Goal: Task Accomplishment & Management: Use online tool/utility

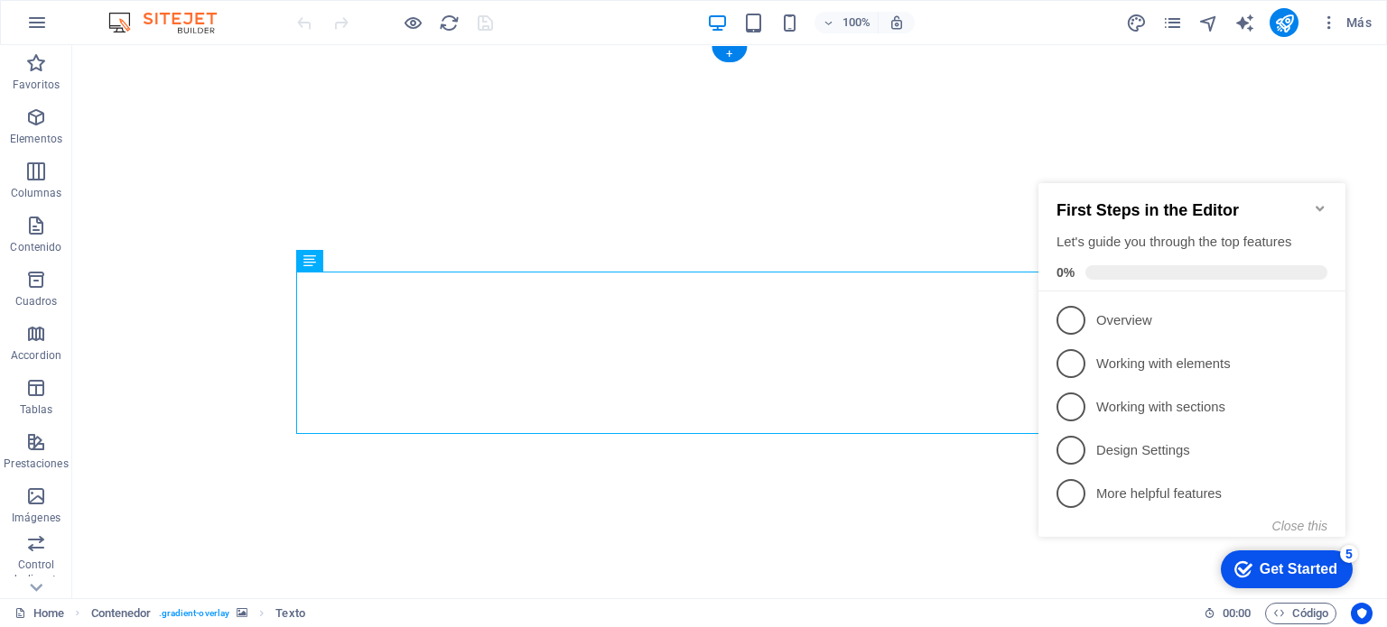
select select "header"
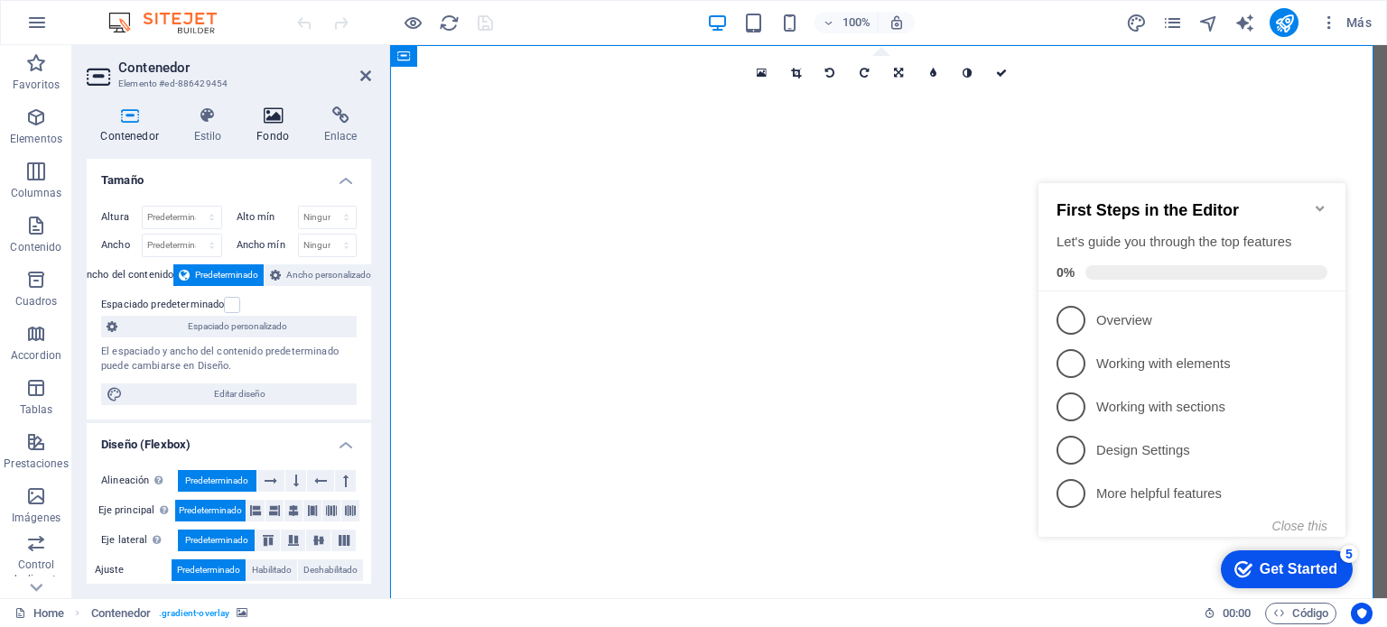
click at [279, 118] on icon at bounding box center [273, 116] width 60 height 18
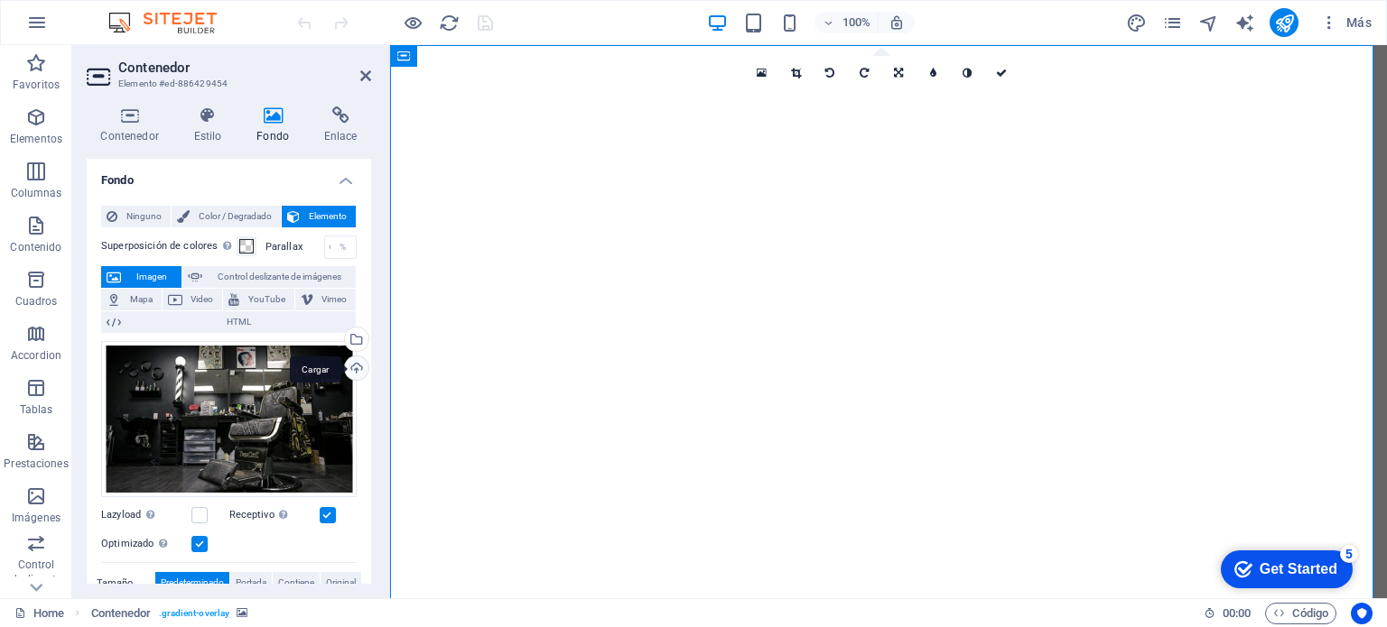
click at [348, 378] on div "Cargar" at bounding box center [354, 370] width 27 height 27
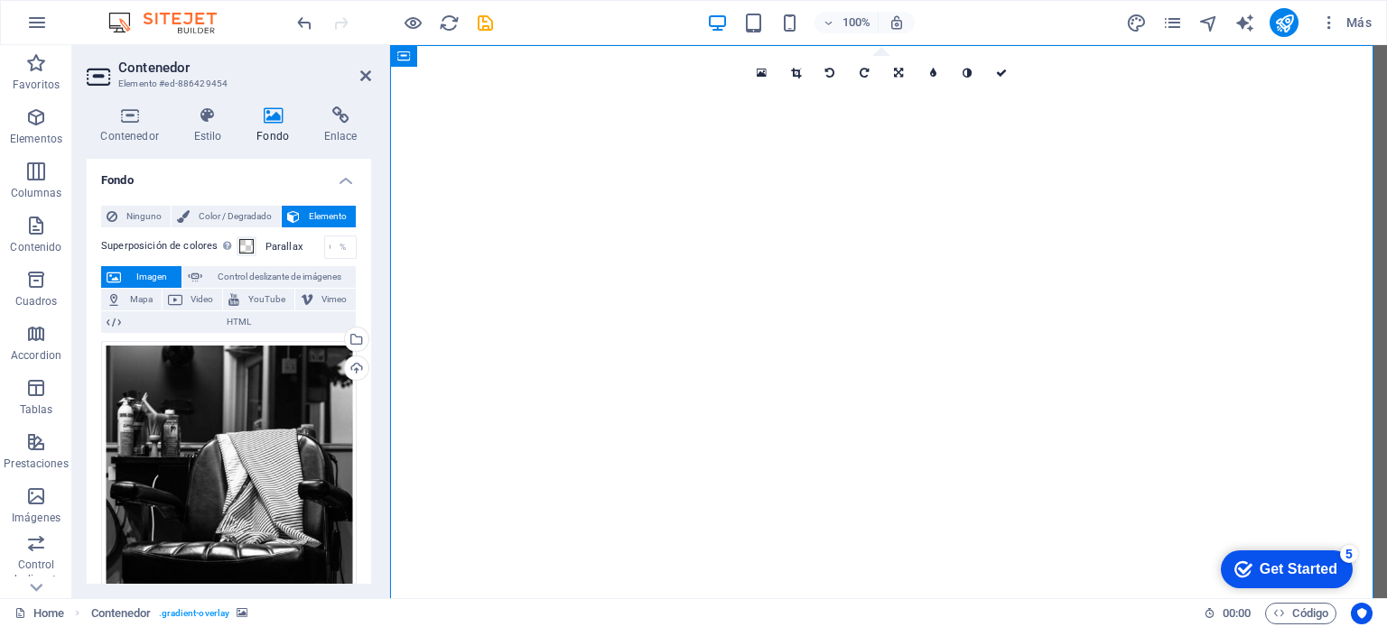
drag, startPoint x: 372, startPoint y: 240, endPoint x: 368, endPoint y: 270, distance: 30.0
click at [368, 270] on div "Contenedor Estilo Fondo Enlace Tamaño Altura Predeterminado px rem % vh vw Alto…" at bounding box center [228, 345] width 313 height 506
drag, startPoint x: 372, startPoint y: 277, endPoint x: 370, endPoint y: 302, distance: 24.4
click at [370, 302] on div "Contenedor Estilo Fondo Enlace Tamaño Altura Predeterminado px rem % vh vw Alto…" at bounding box center [228, 345] width 313 height 506
drag, startPoint x: 366, startPoint y: 303, endPoint x: 376, endPoint y: 328, distance: 26.3
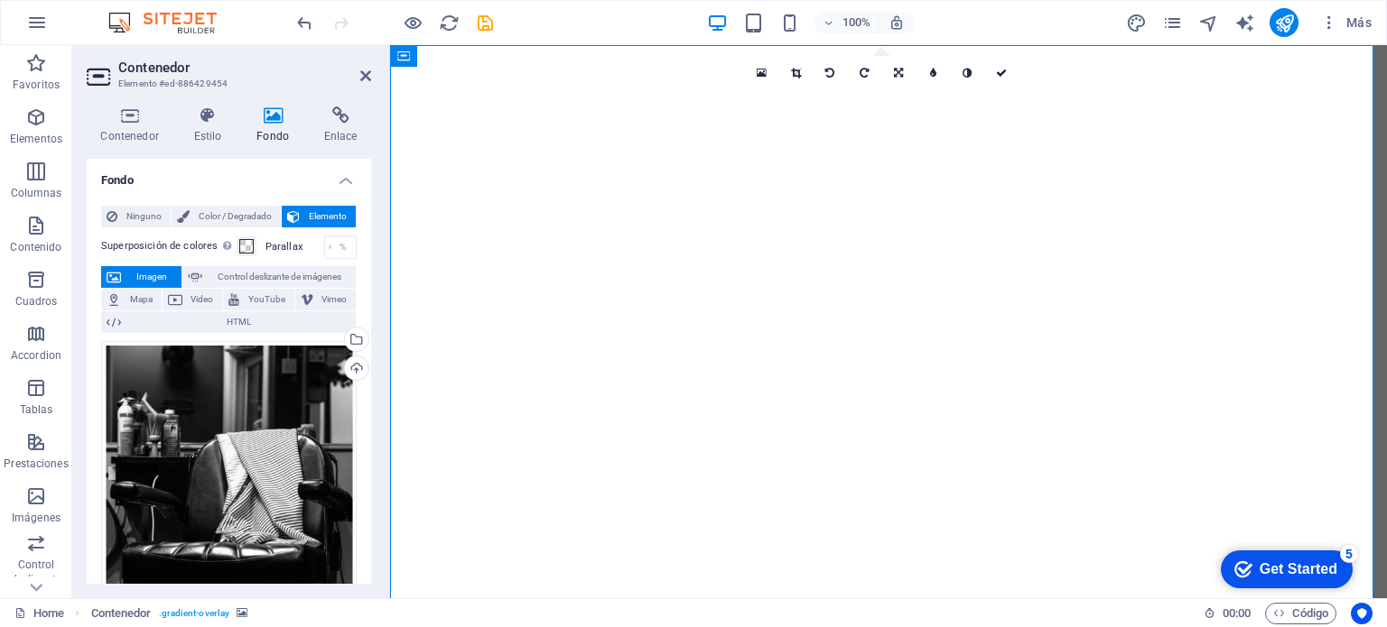
click at [366, 357] on div "Ninguno Color / Degradado Elemento Estirar fondo a ancho completo Superposición…" at bounding box center [229, 636] width 284 height 891
click at [368, 190] on div "Contenedor Estilo Fondo Enlace Tamaño Altura Predeterminado px rem % vh vw Alto…" at bounding box center [228, 345] width 313 height 506
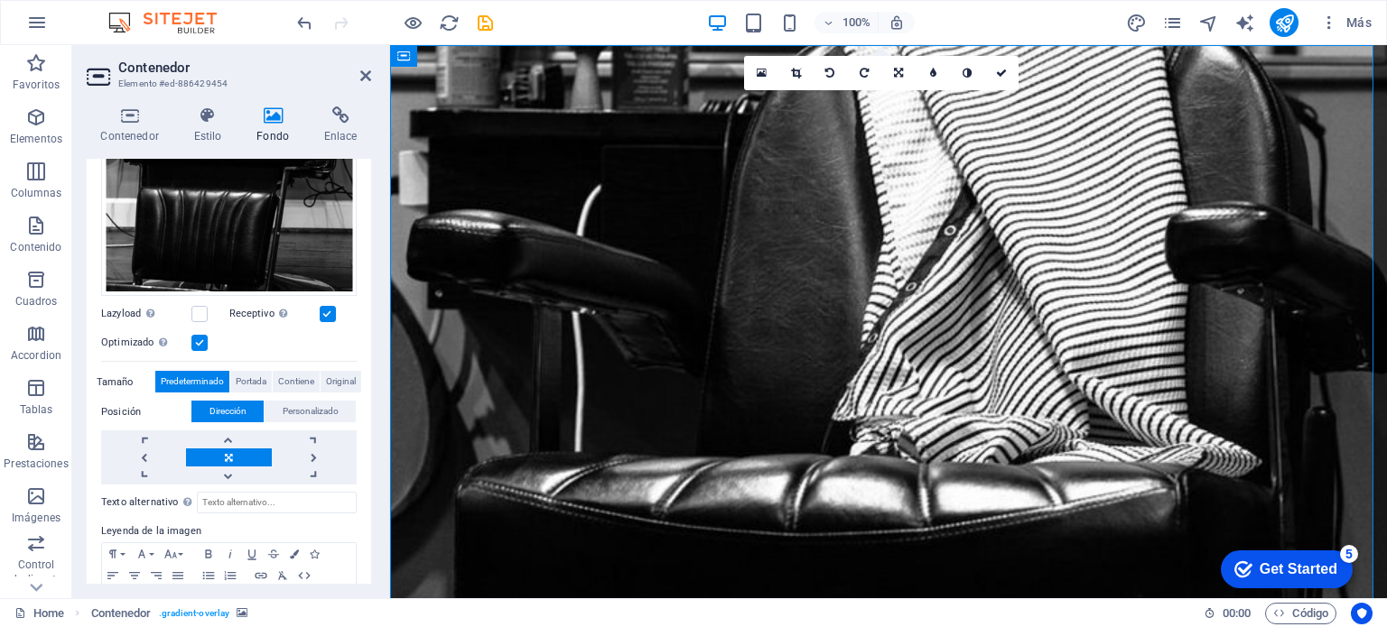
scroll to position [430, 0]
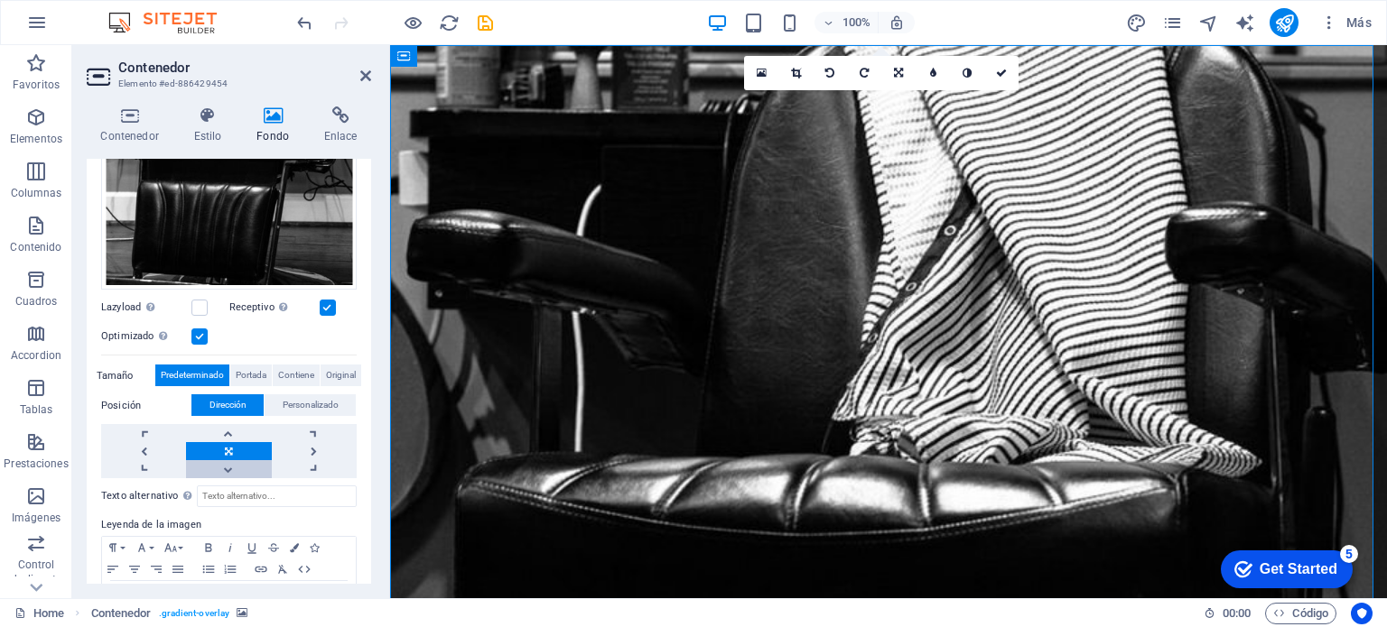
click at [227, 478] on div "Texto alternativo El texto alternativo es usado por aquellos dispositivos que n…" at bounding box center [228, 557] width 255 height 159
click at [228, 470] on link at bounding box center [228, 469] width 85 height 18
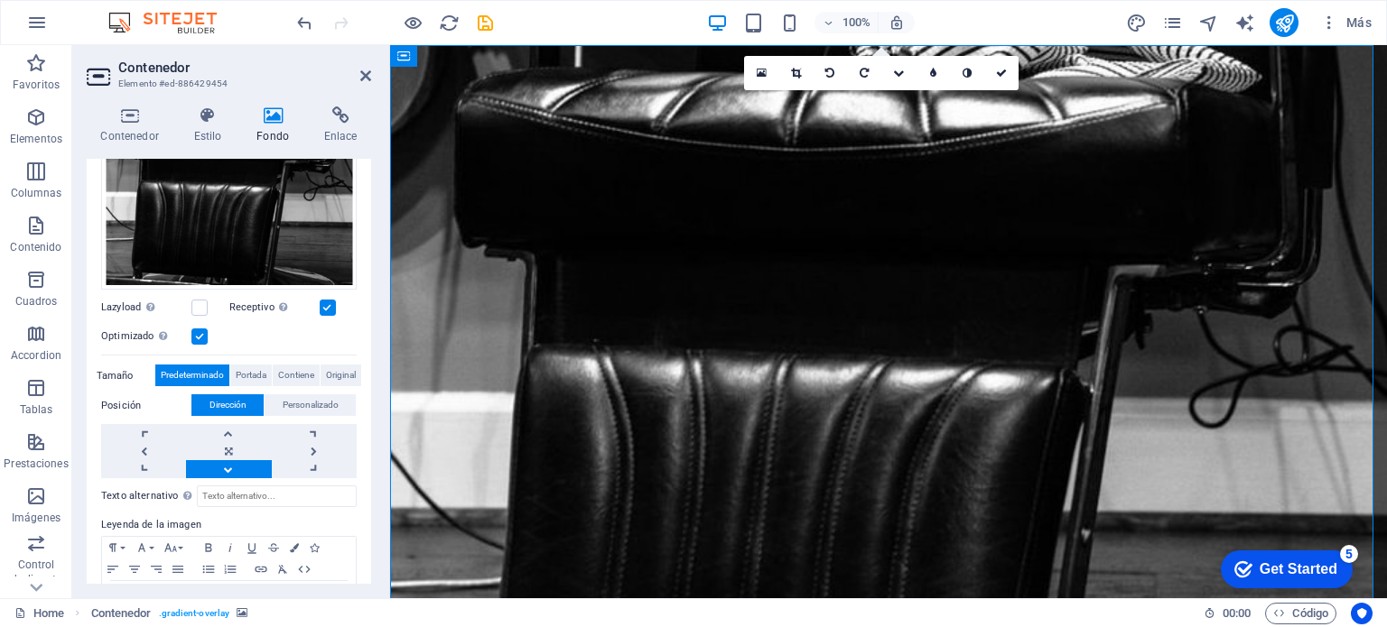
click at [228, 470] on link at bounding box center [228, 469] width 85 height 18
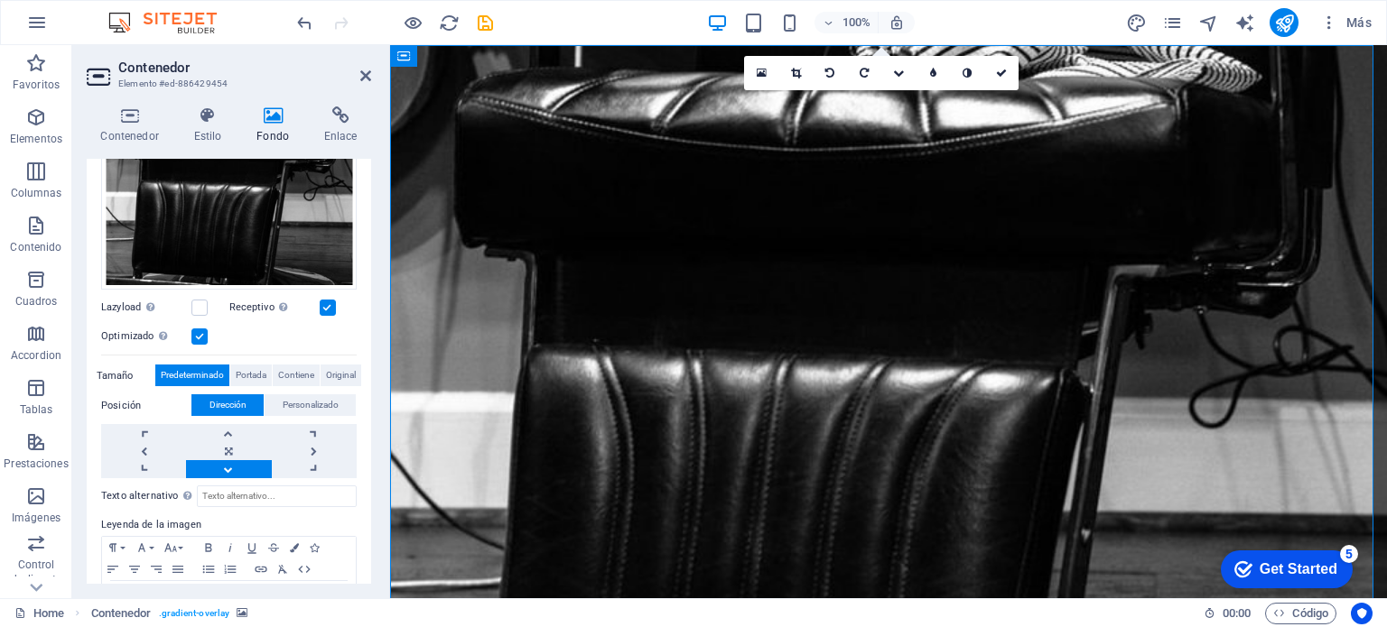
click at [228, 470] on link at bounding box center [228, 469] width 85 height 18
click at [233, 430] on link at bounding box center [228, 433] width 85 height 18
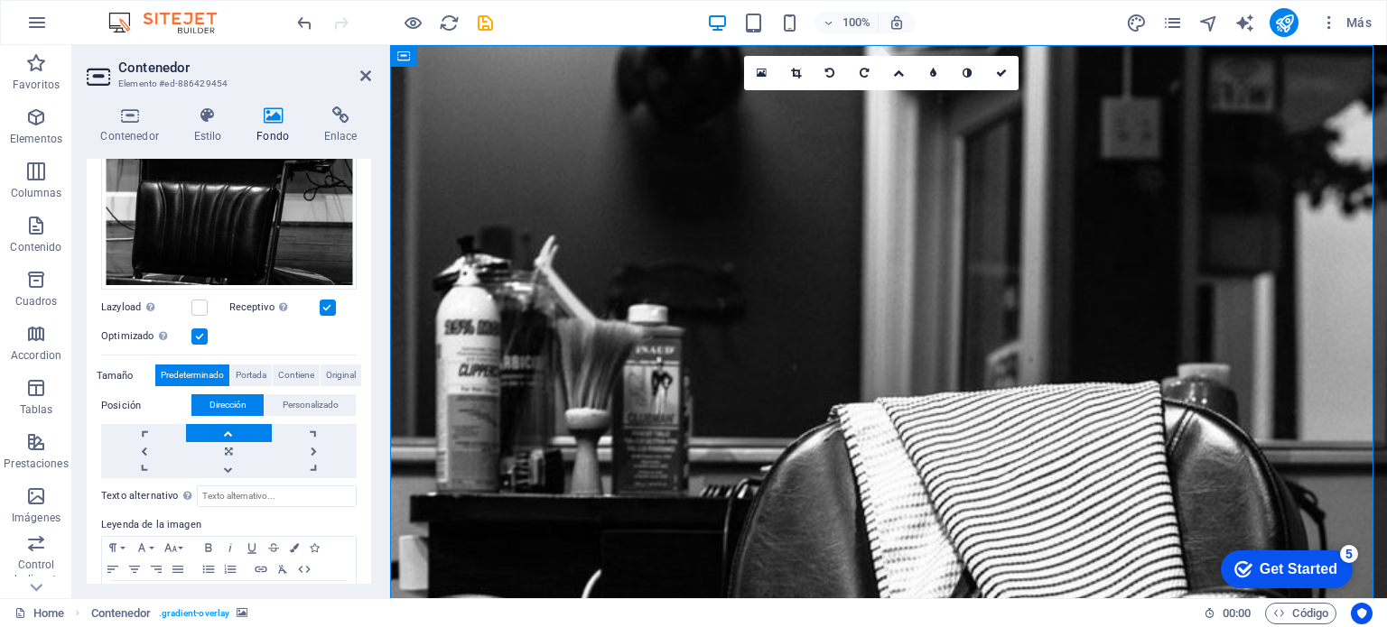
click at [233, 430] on link at bounding box center [228, 433] width 85 height 18
click at [231, 446] on link at bounding box center [228, 451] width 85 height 18
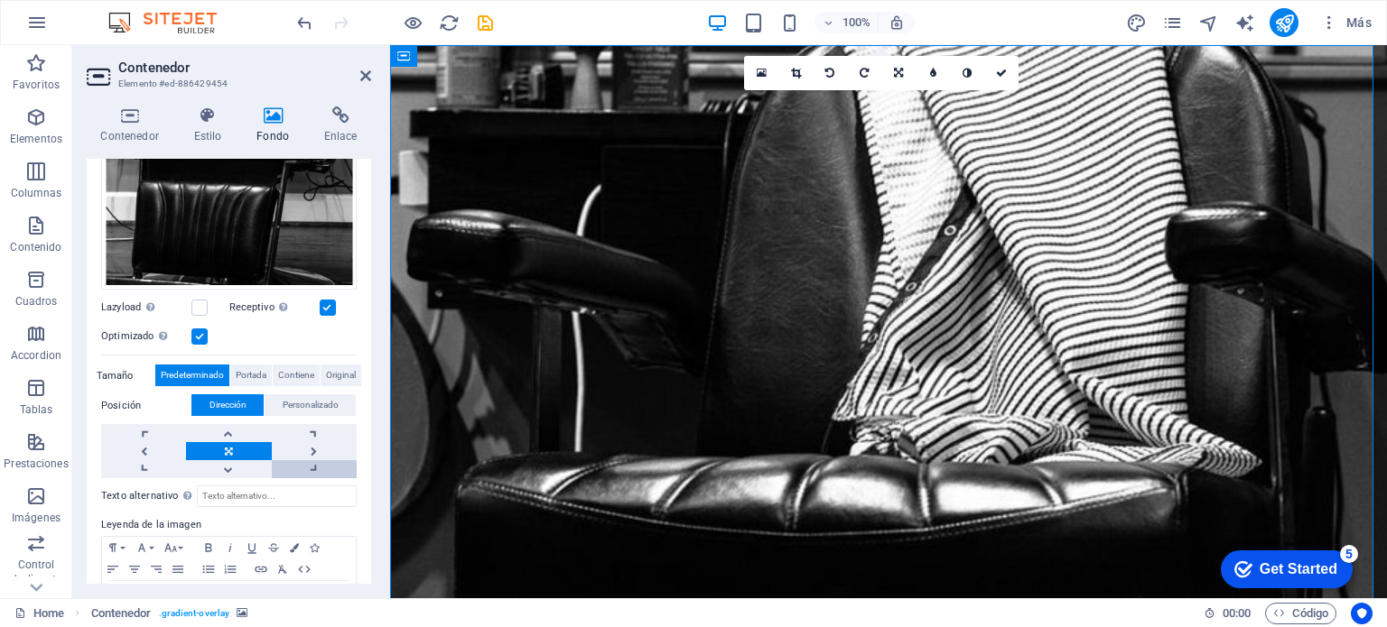
click at [300, 466] on link at bounding box center [314, 469] width 85 height 18
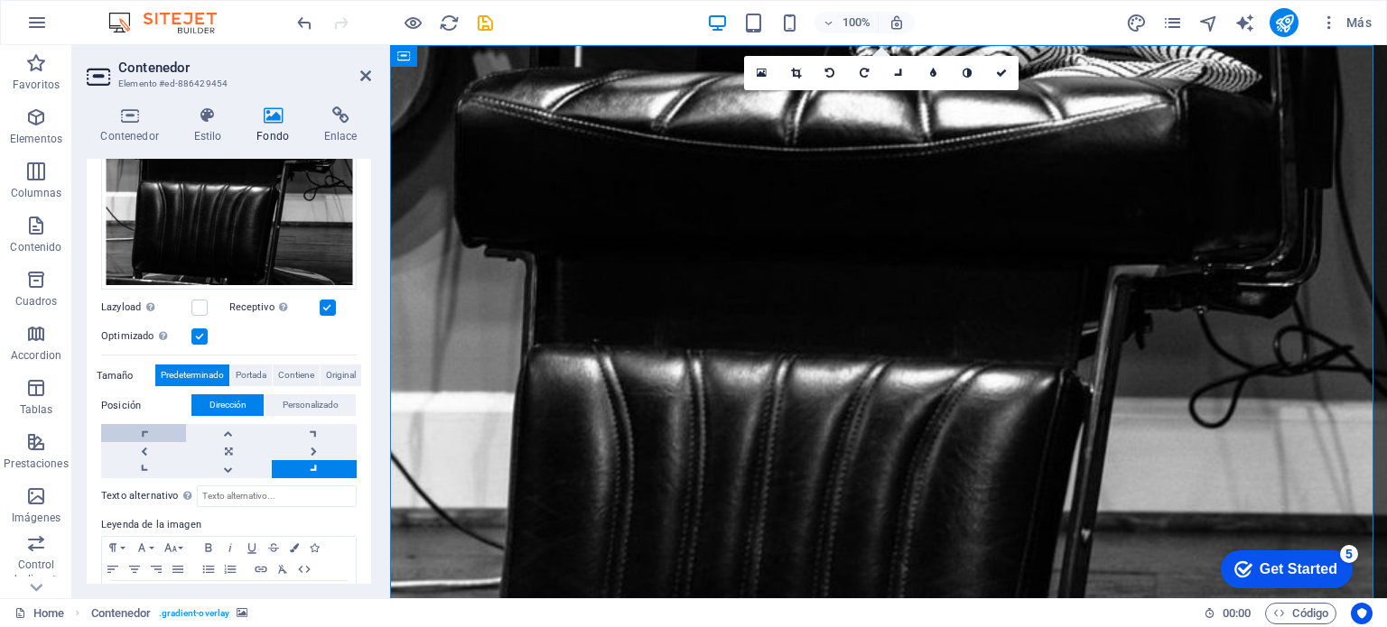
click at [155, 428] on link at bounding box center [143, 433] width 85 height 18
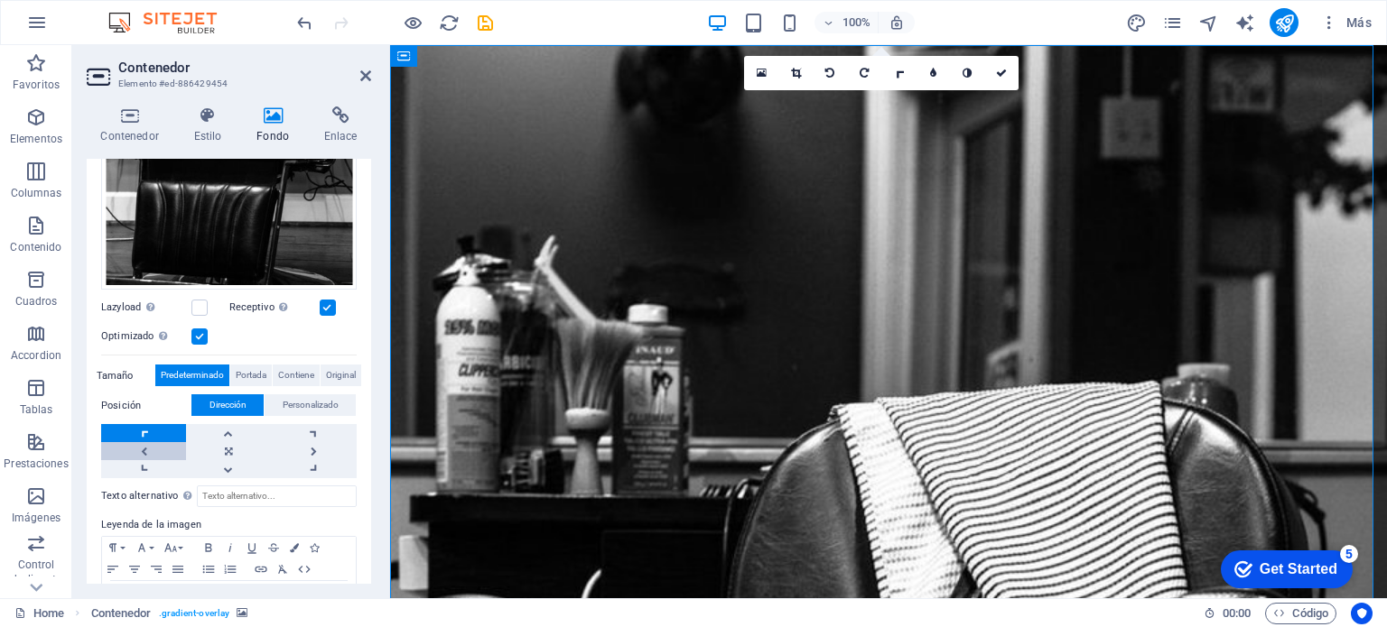
click at [161, 442] on link at bounding box center [143, 451] width 85 height 18
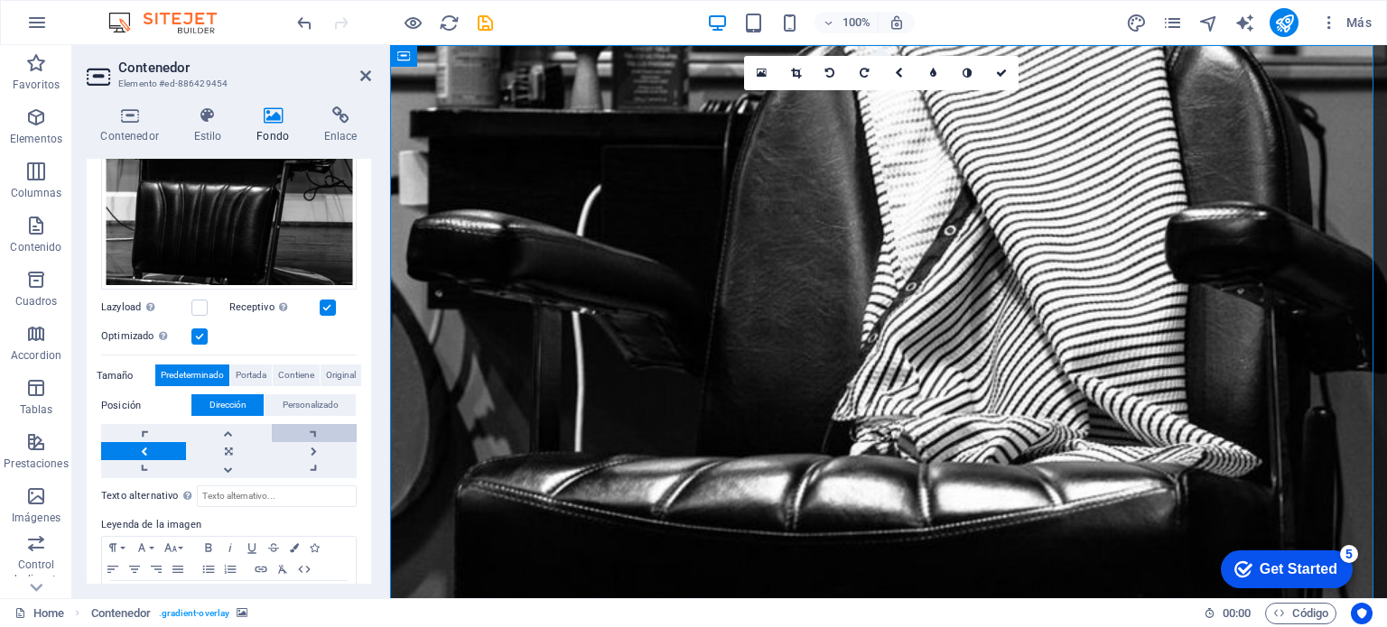
click at [310, 428] on link at bounding box center [314, 433] width 85 height 18
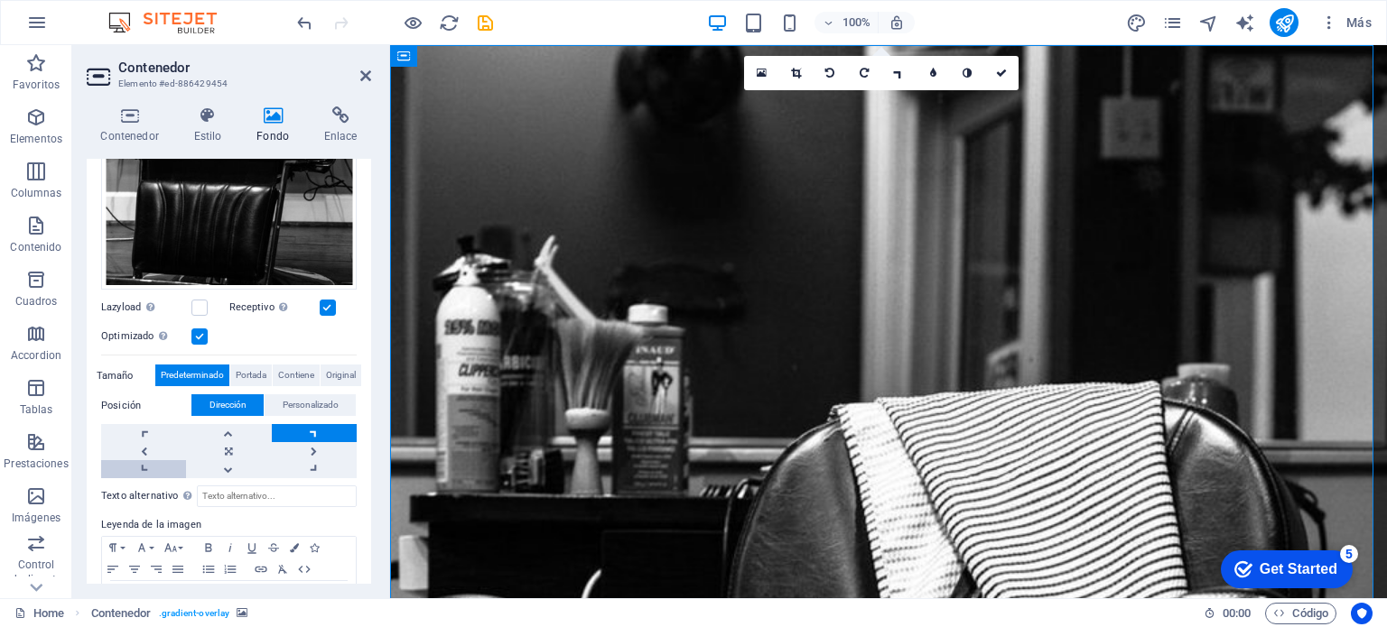
click at [157, 461] on link at bounding box center [143, 469] width 85 height 18
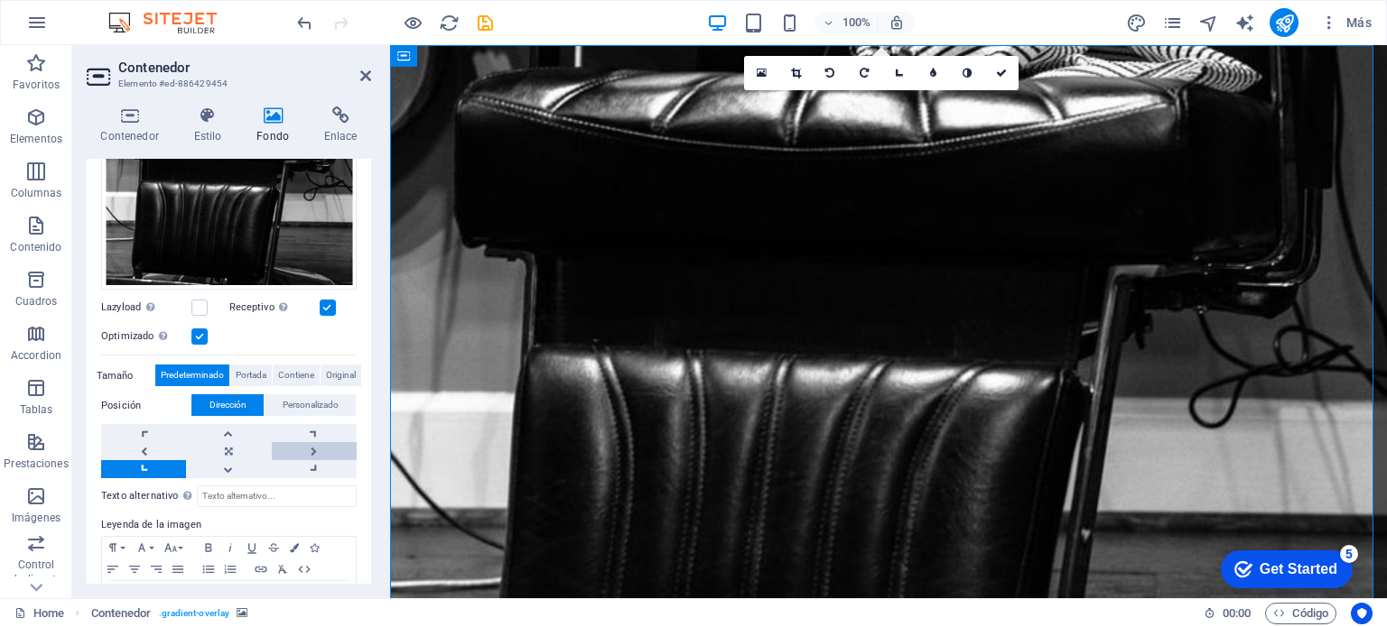
click at [312, 448] on link at bounding box center [314, 451] width 85 height 18
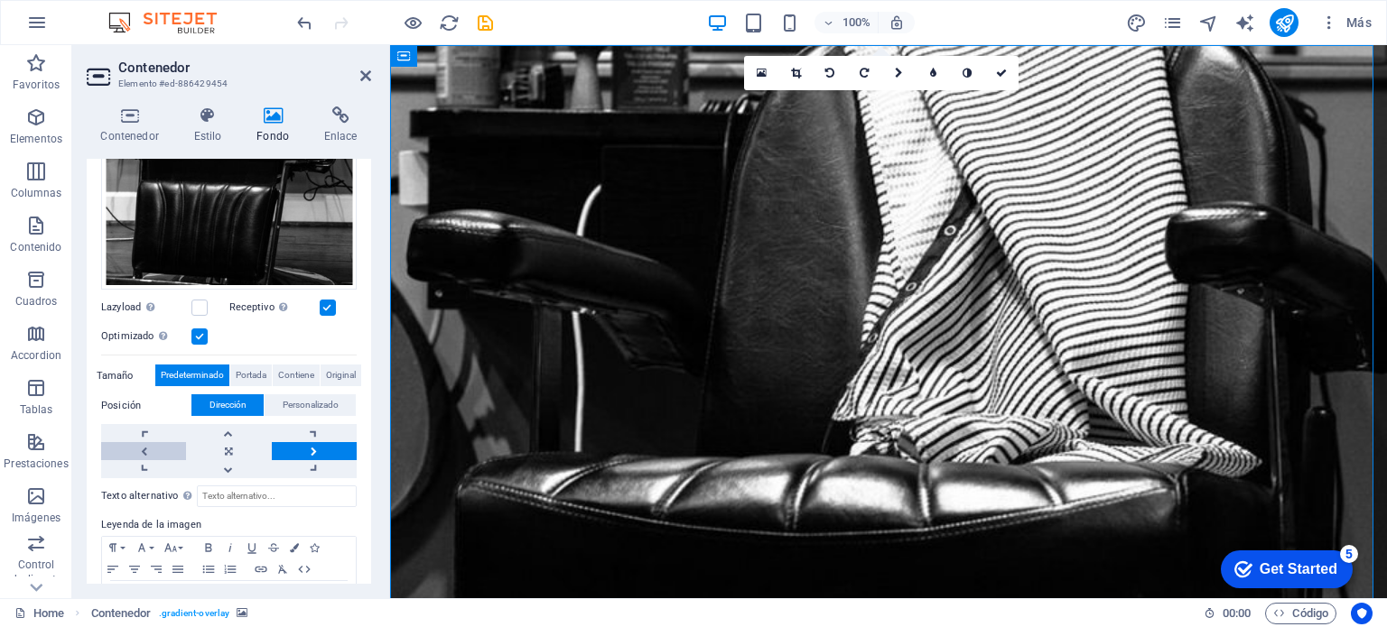
click at [159, 442] on link at bounding box center [143, 451] width 85 height 18
click at [150, 444] on link at bounding box center [143, 451] width 85 height 18
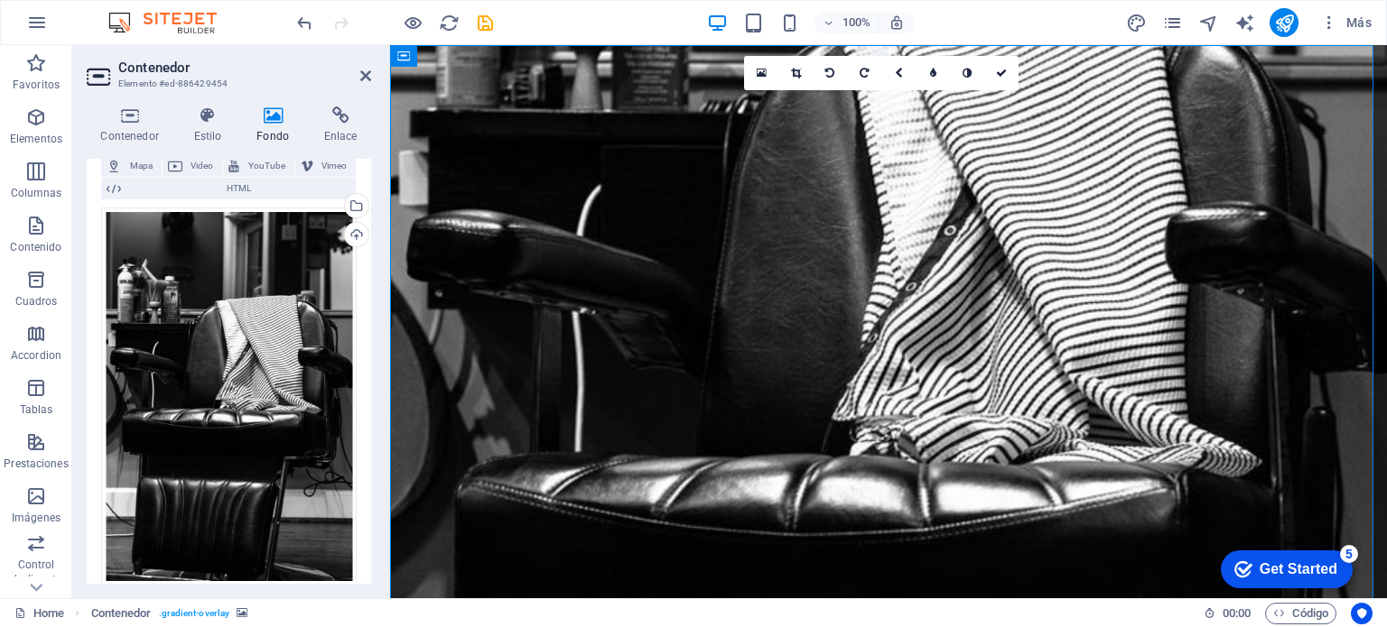
scroll to position [91, 0]
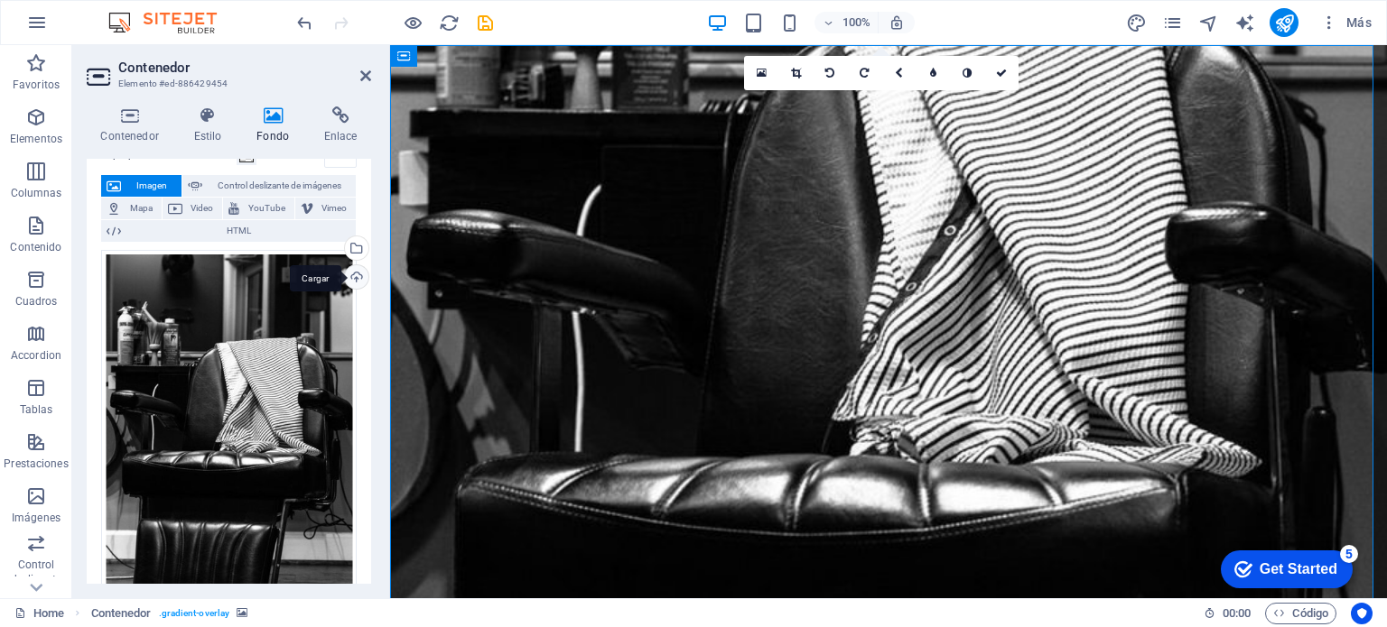
click at [357, 283] on div "Cargar" at bounding box center [354, 278] width 27 height 27
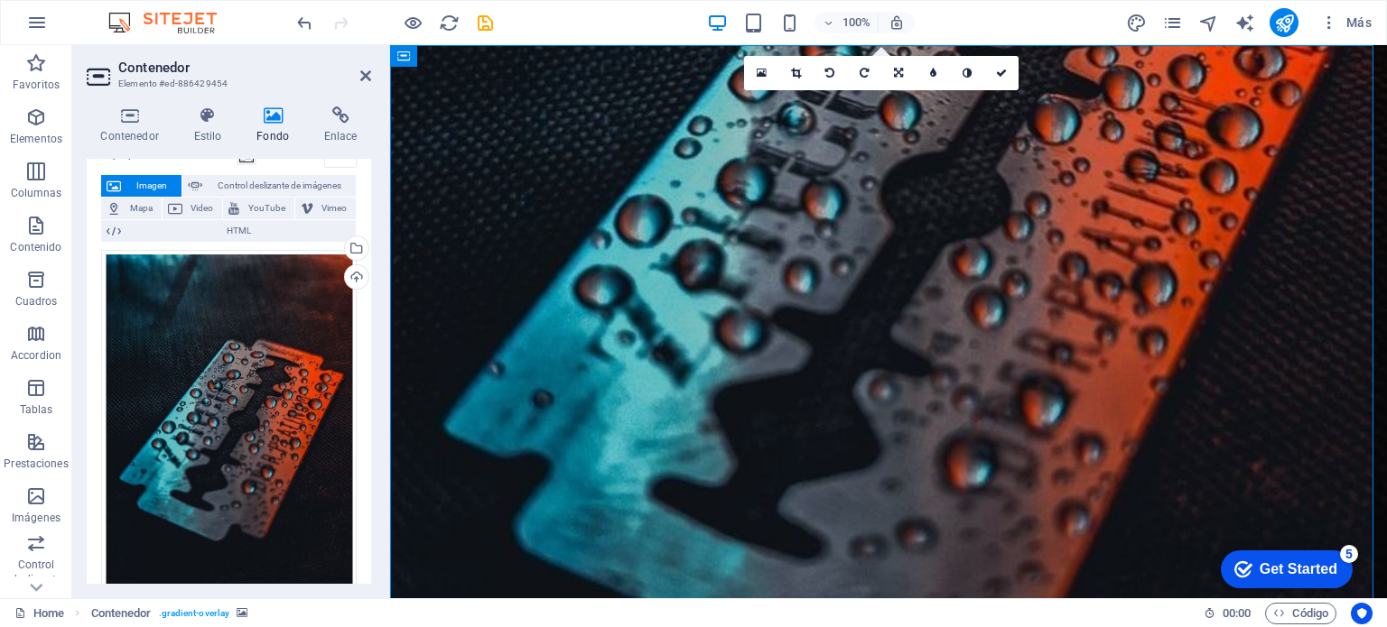
drag, startPoint x: 1356, startPoint y: 324, endPoint x: 1385, endPoint y: 370, distance: 54.4
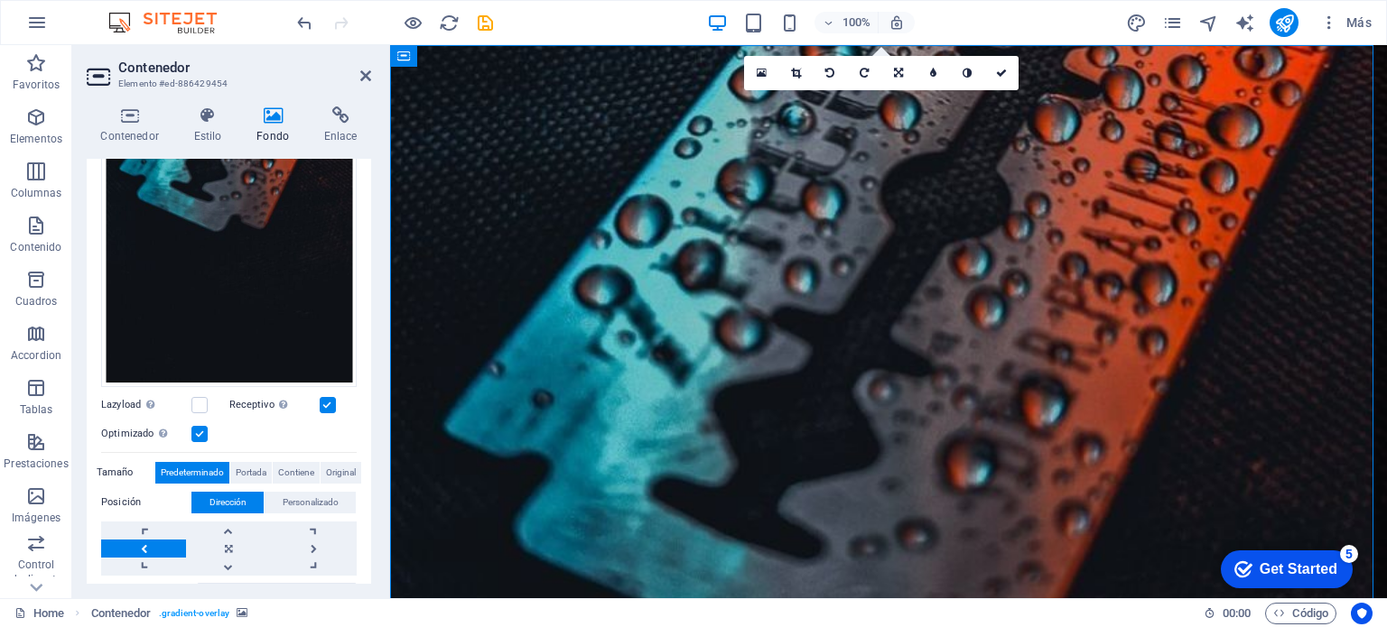
scroll to position [430, 0]
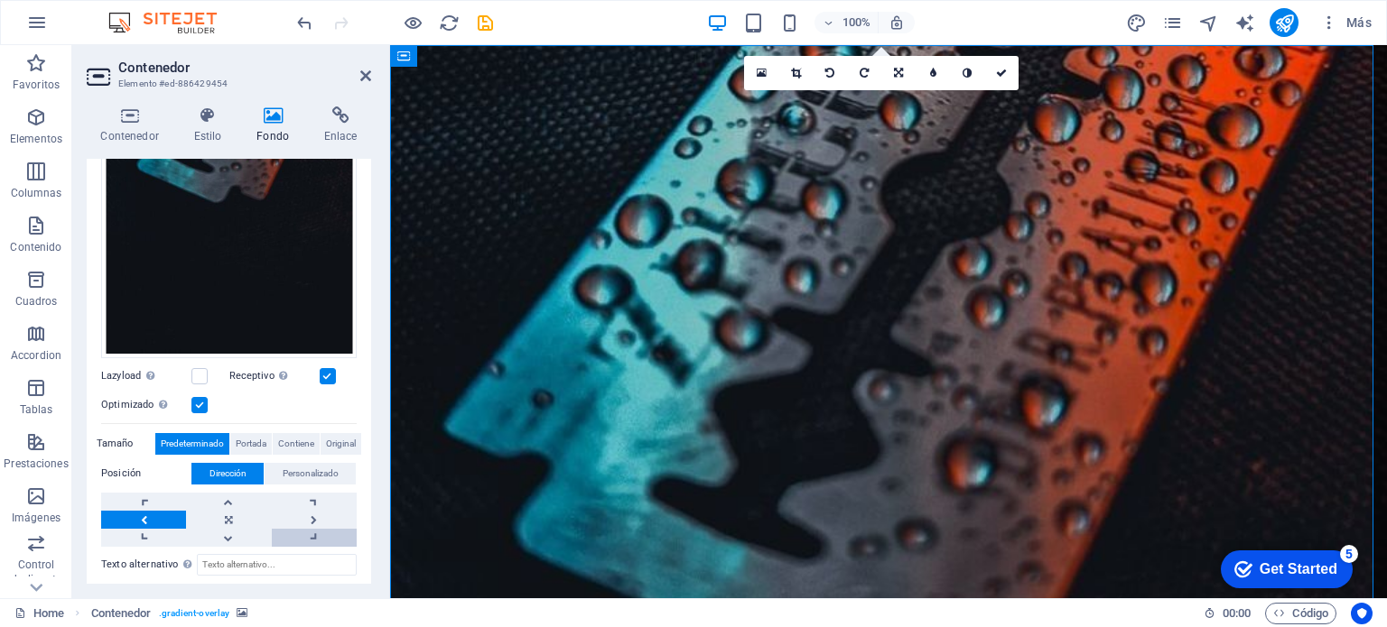
click at [296, 529] on link at bounding box center [314, 538] width 85 height 18
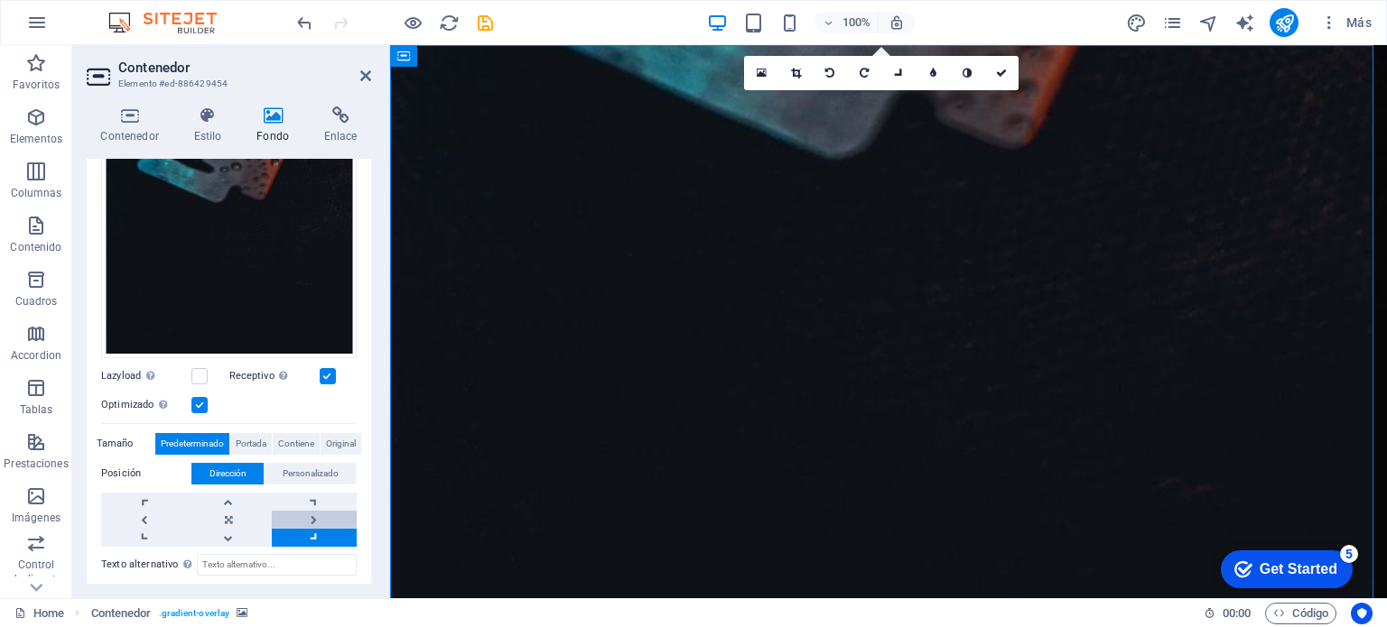
click at [307, 512] on link at bounding box center [314, 520] width 85 height 18
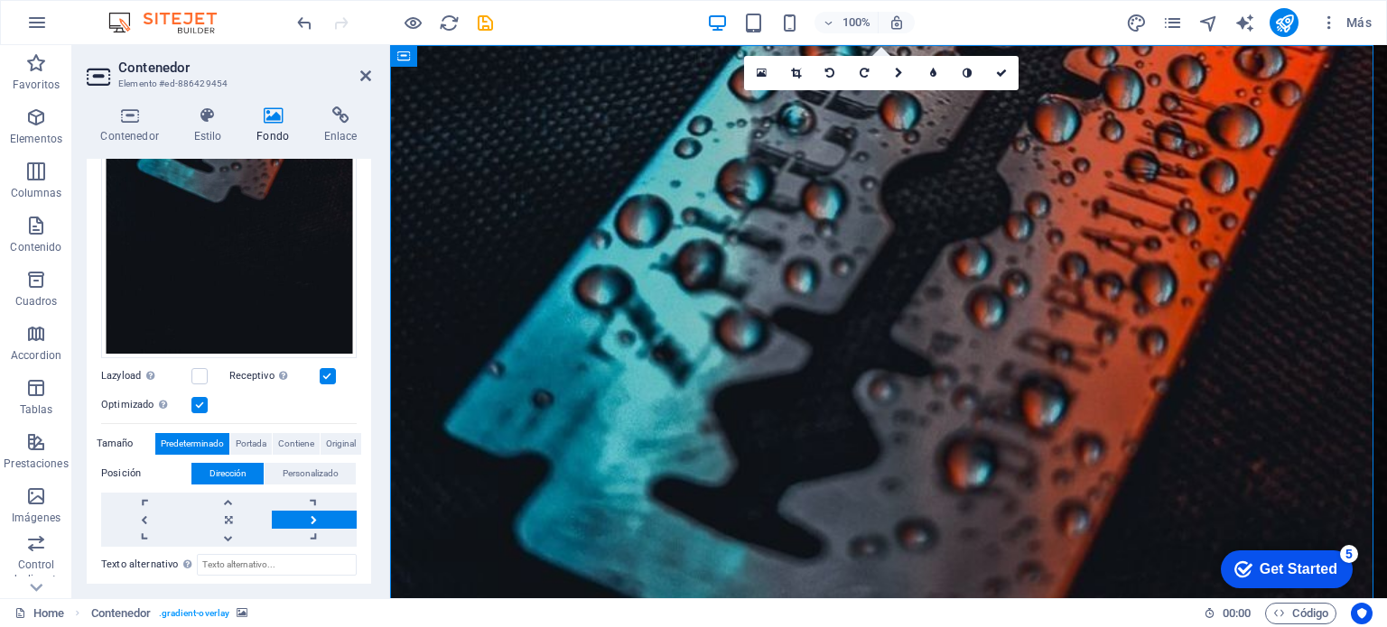
click at [307, 512] on link at bounding box center [314, 520] width 85 height 18
click at [312, 493] on link at bounding box center [314, 502] width 85 height 18
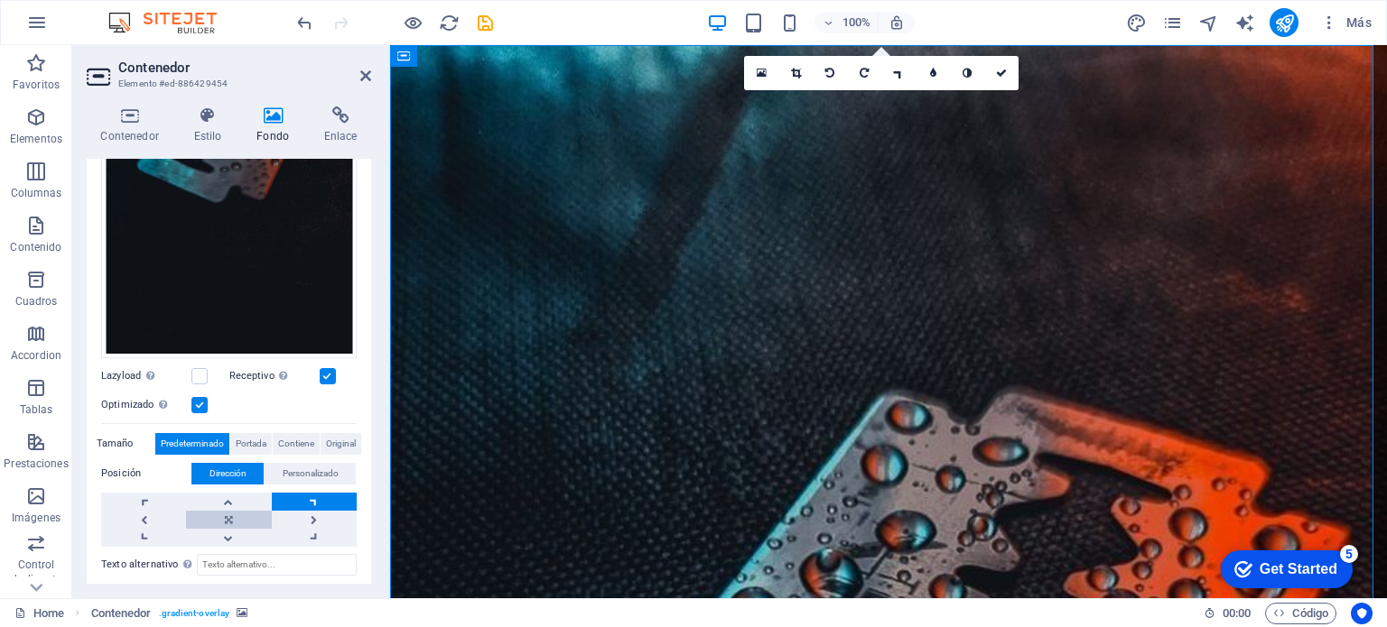
click at [241, 511] on link at bounding box center [228, 520] width 85 height 18
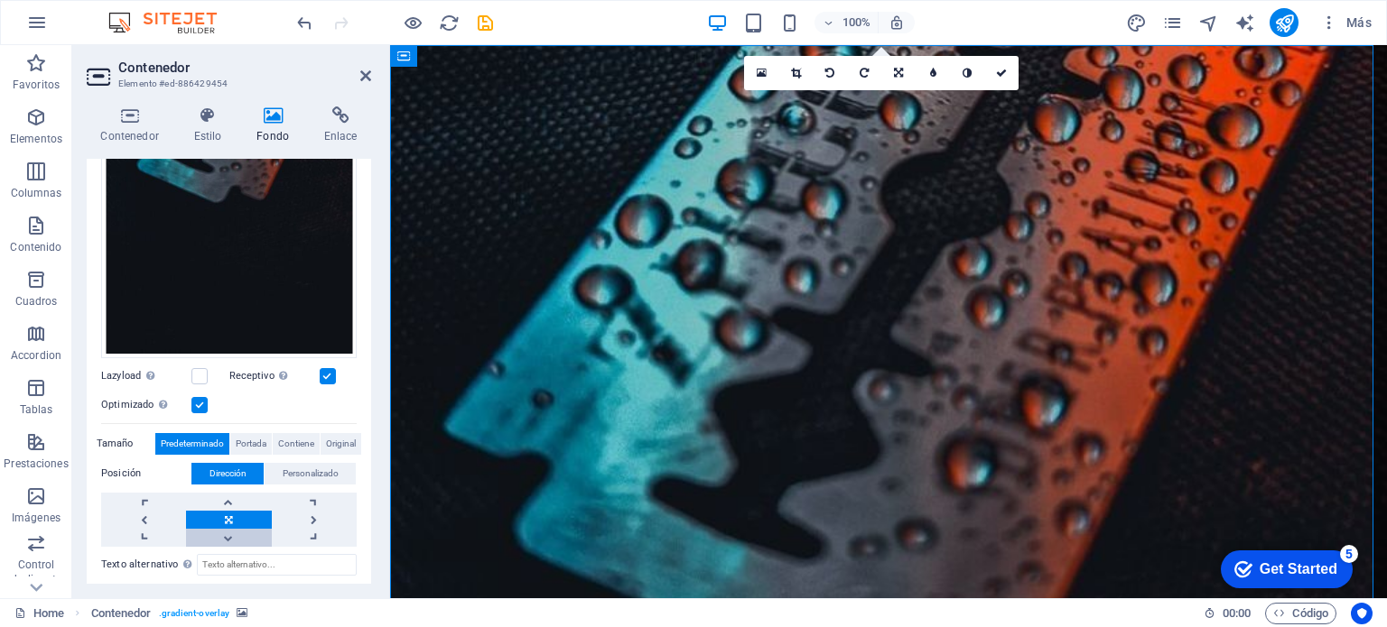
click at [219, 530] on link at bounding box center [228, 538] width 85 height 18
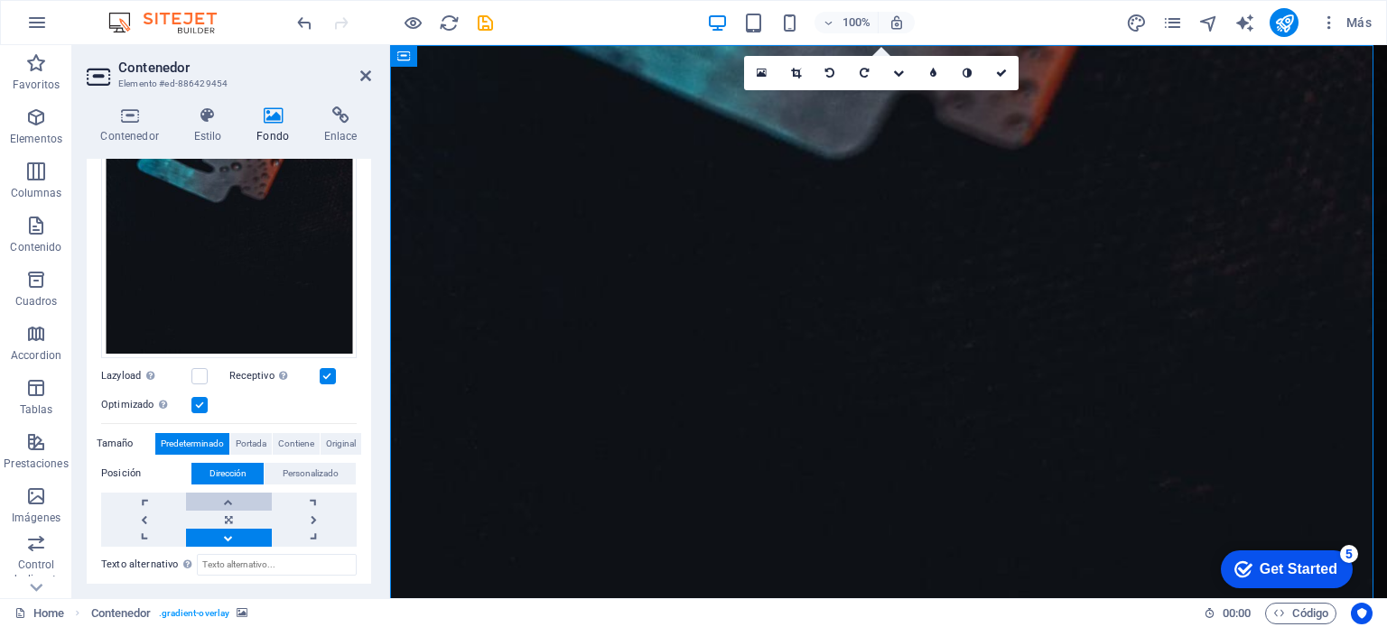
click at [231, 493] on link at bounding box center [228, 502] width 85 height 18
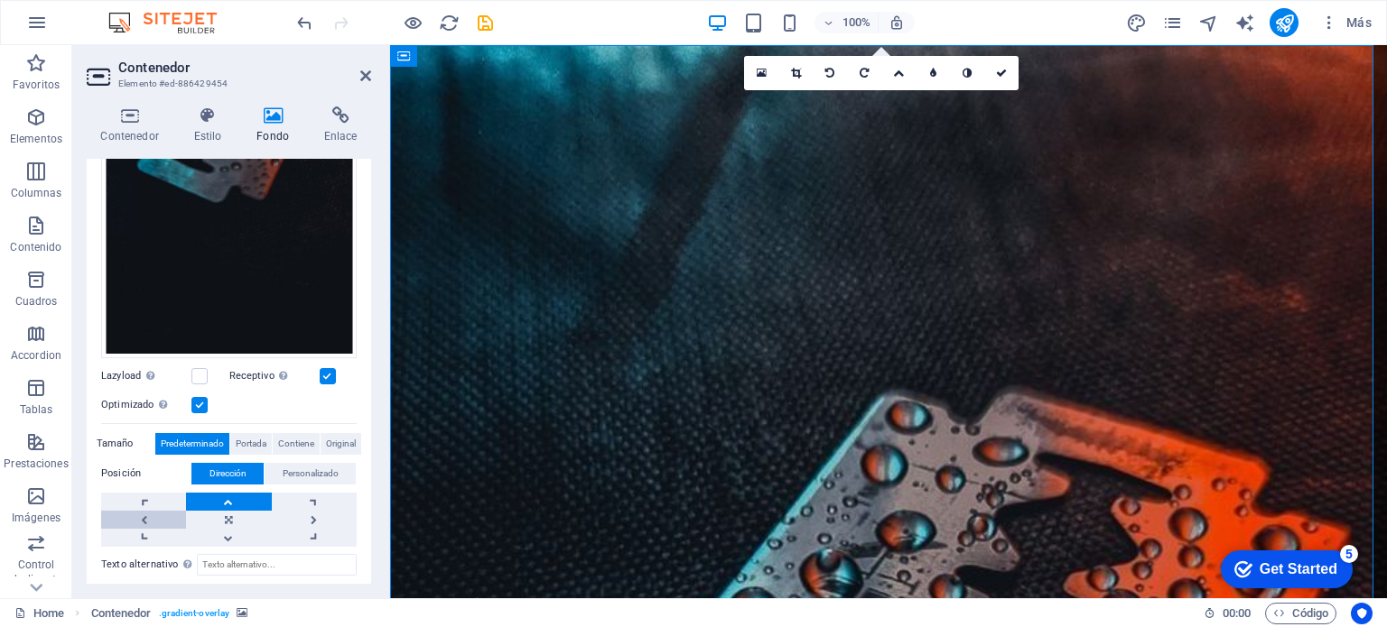
click at [159, 511] on link at bounding box center [143, 520] width 85 height 18
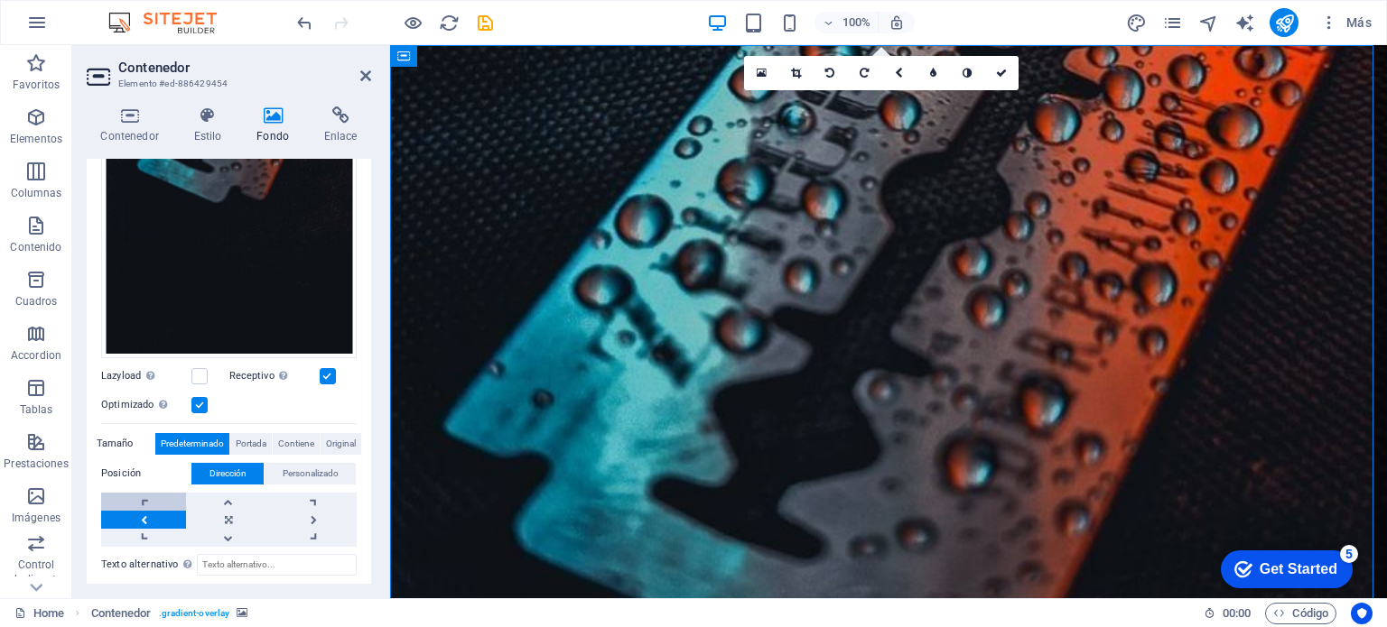
click at [133, 493] on link at bounding box center [143, 502] width 85 height 18
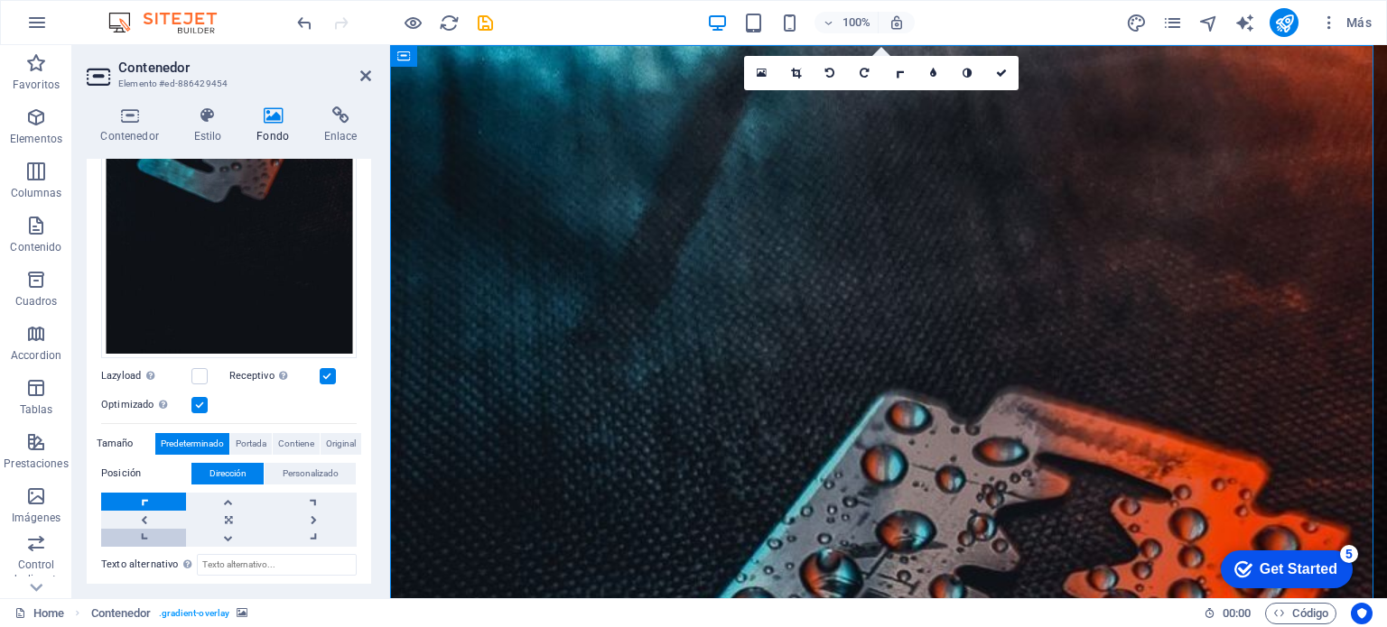
click at [136, 529] on link at bounding box center [143, 538] width 85 height 18
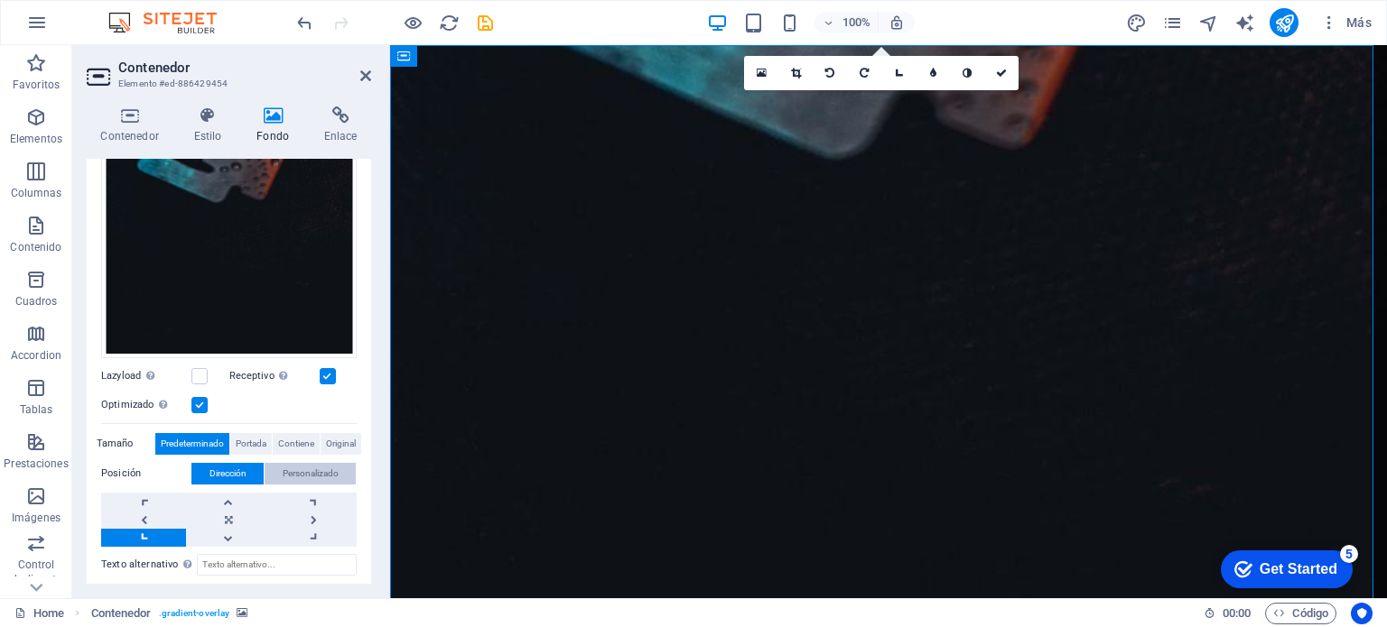
click at [303, 465] on span "Personalizado" at bounding box center [311, 474] width 56 height 22
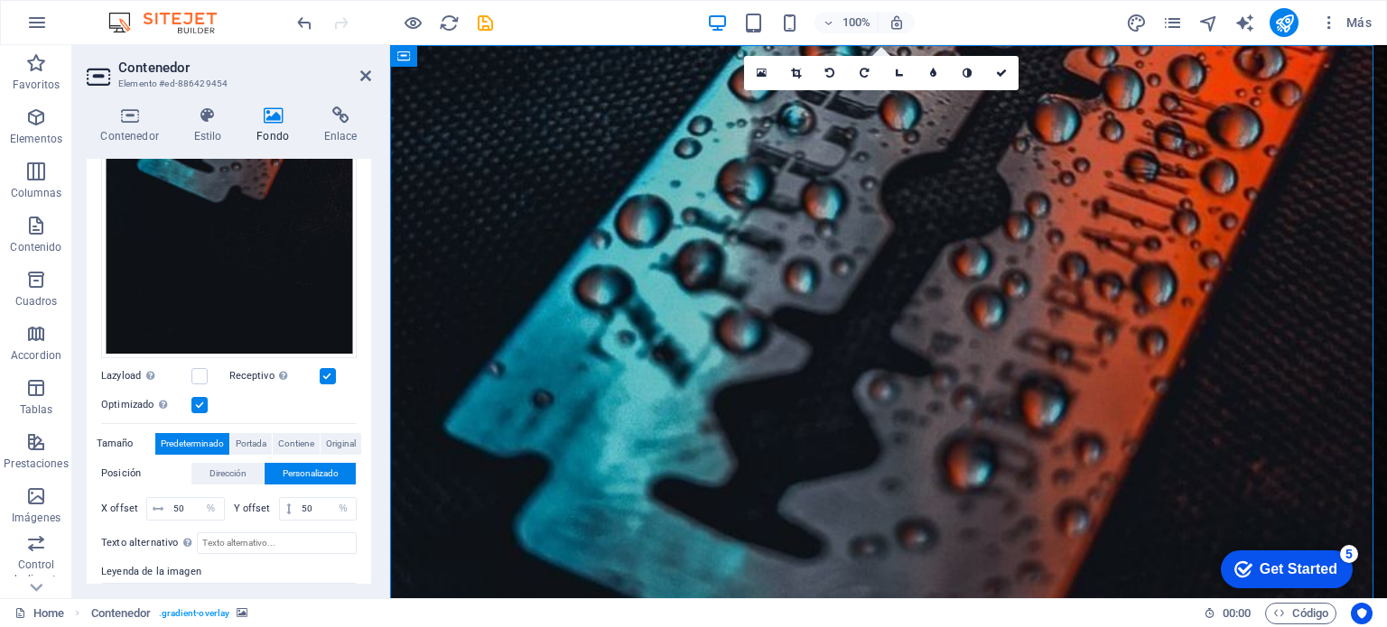
drag, startPoint x: 1356, startPoint y: 254, endPoint x: 1379, endPoint y: 272, distance: 29.6
click at [188, 498] on input "50" at bounding box center [196, 509] width 55 height 22
type input "75"
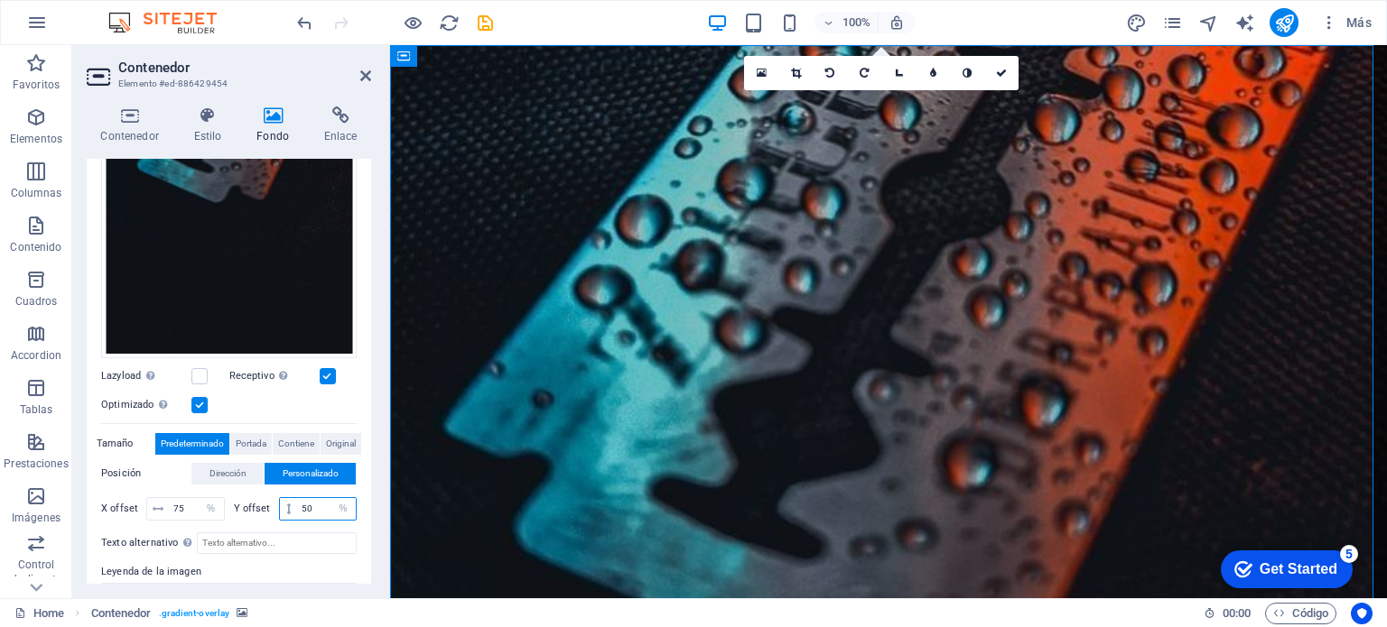
click at [320, 502] on input "50" at bounding box center [326, 509] width 59 height 22
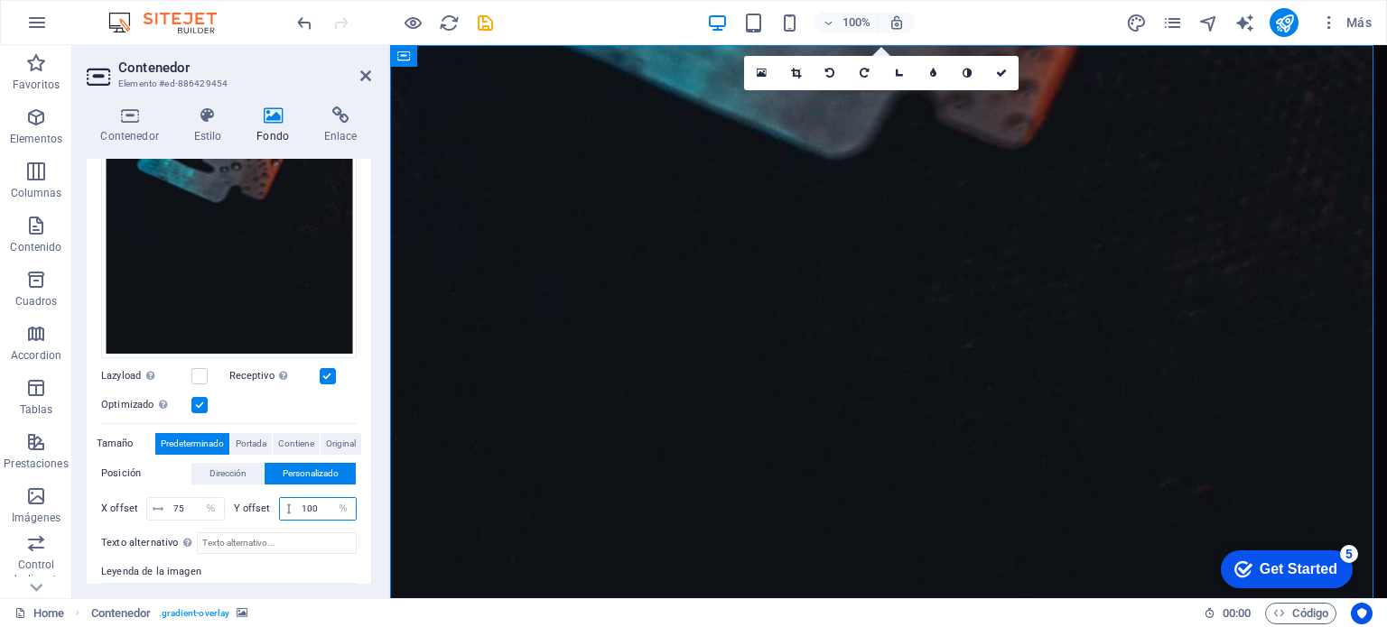
click at [320, 502] on input "100" at bounding box center [326, 509] width 59 height 22
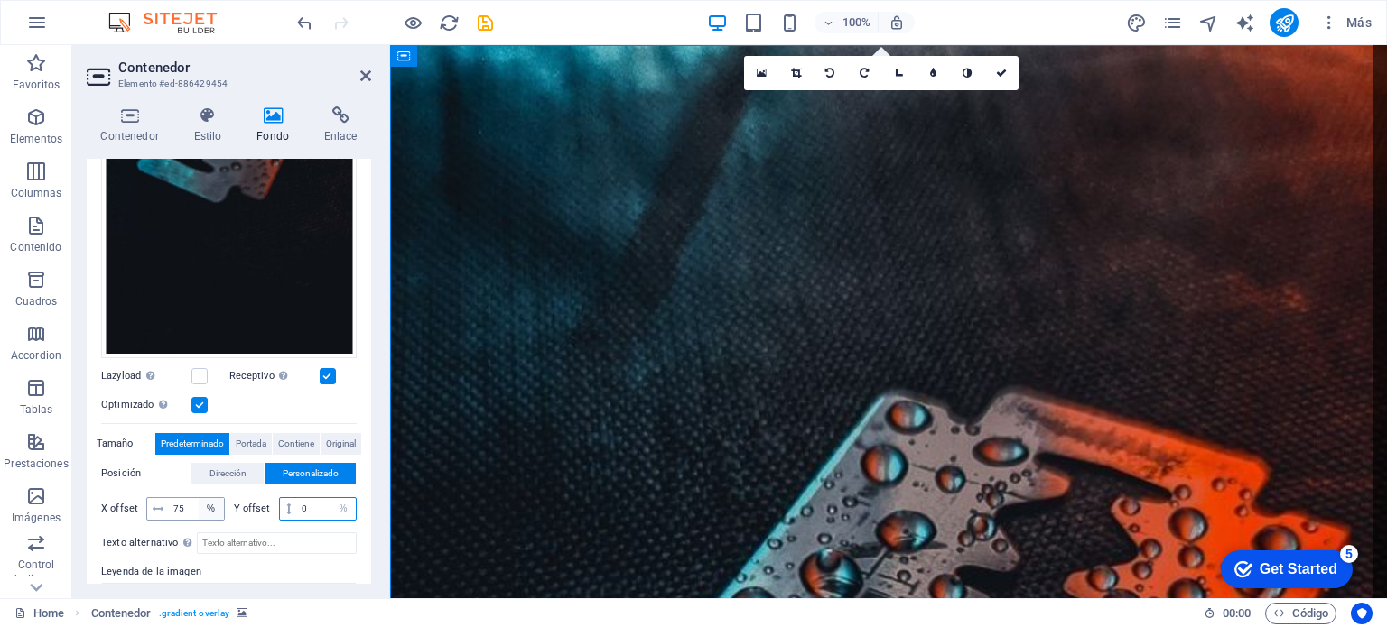
type input "0"
drag, startPoint x: 198, startPoint y: 503, endPoint x: 181, endPoint y: 499, distance: 16.6
click at [181, 499] on div "75 px rem % vh vw" at bounding box center [185, 508] width 79 height 23
click at [181, 499] on input "75" at bounding box center [196, 509] width 55 height 22
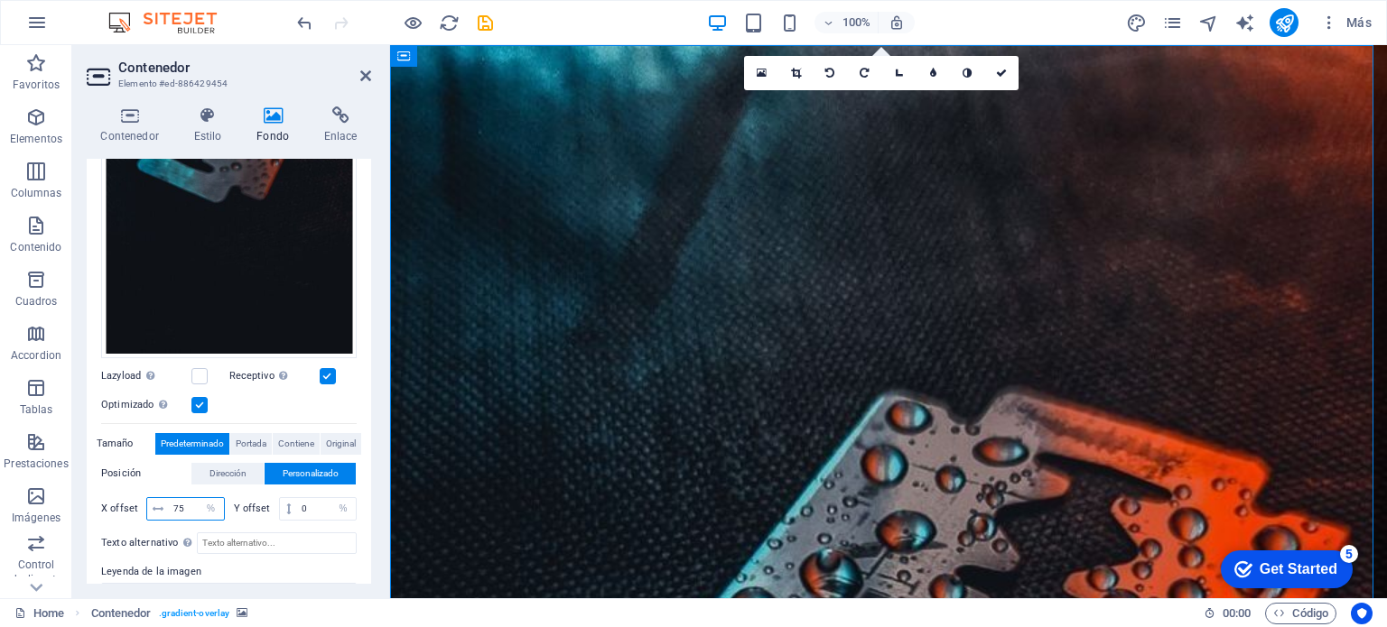
type input "0"
type input "100"
click at [339, 525] on div "Texto alternativo El texto alternativo es usado por aquellos dispositivos que n…" at bounding box center [228, 604] width 255 height 159
click at [321, 508] on input "0" at bounding box center [326, 509] width 59 height 22
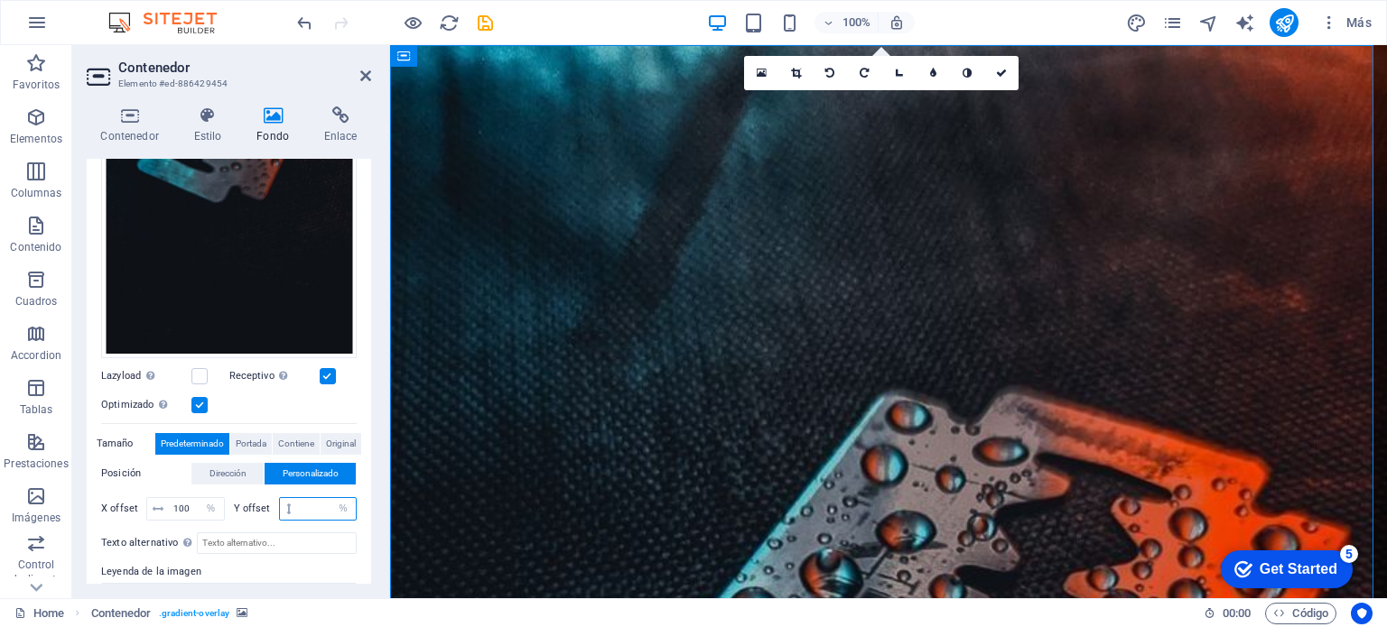
type input "1"
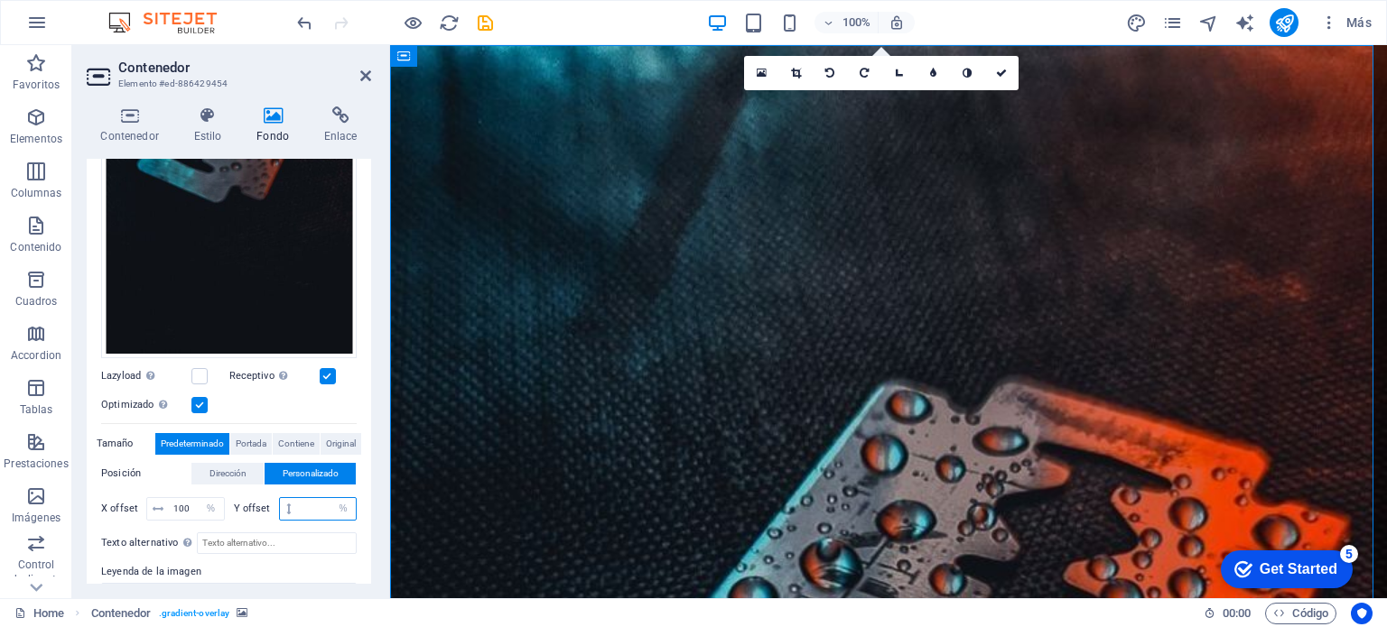
type input "5"
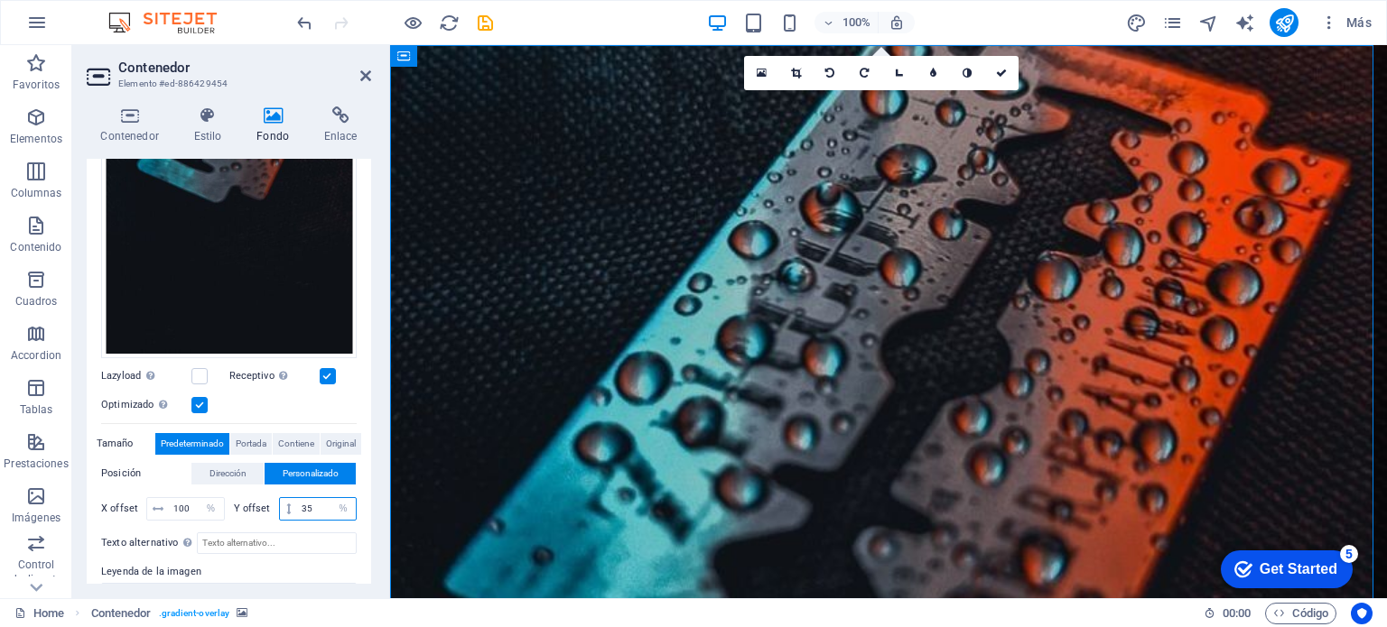
type input "35"
click at [1368, 344] on figure at bounding box center [888, 407] width 997 height 725
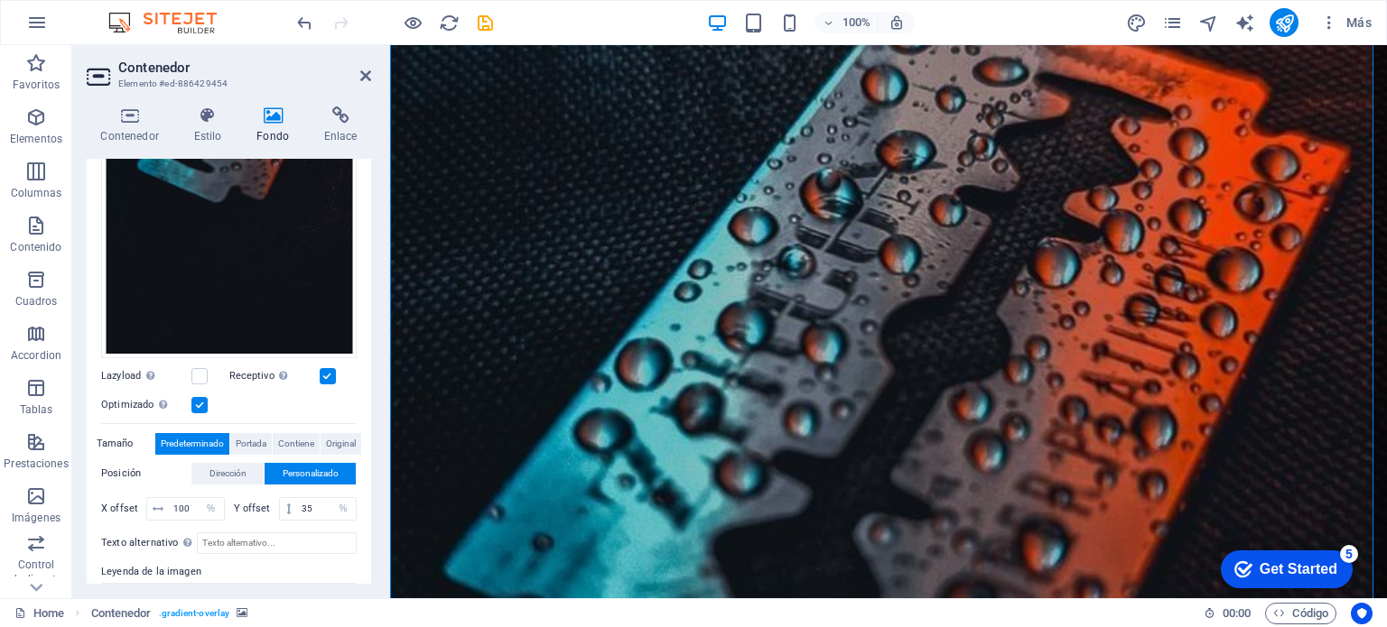
scroll to position [0, 0]
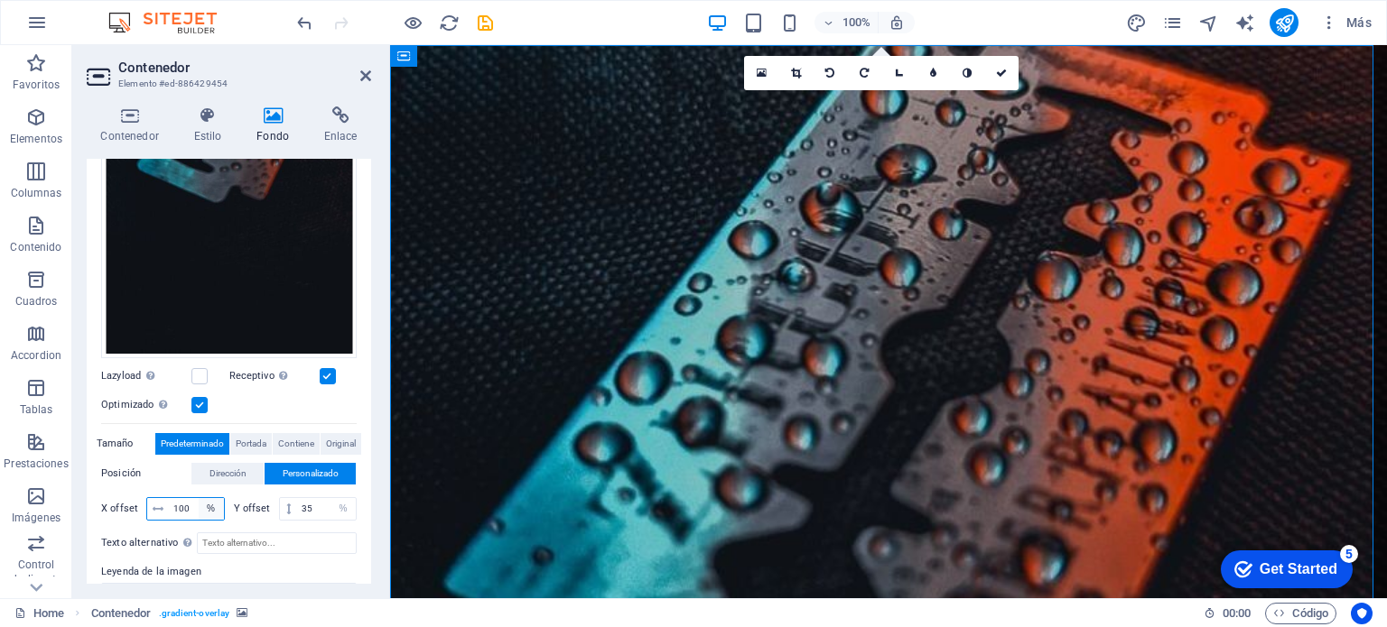
click at [199, 498] on select "px rem % vh vw" at bounding box center [211, 509] width 25 height 22
click at [192, 500] on input "100" at bounding box center [196, 509] width 55 height 22
type input "50"
click at [243, 438] on span "Portada" at bounding box center [251, 444] width 31 height 22
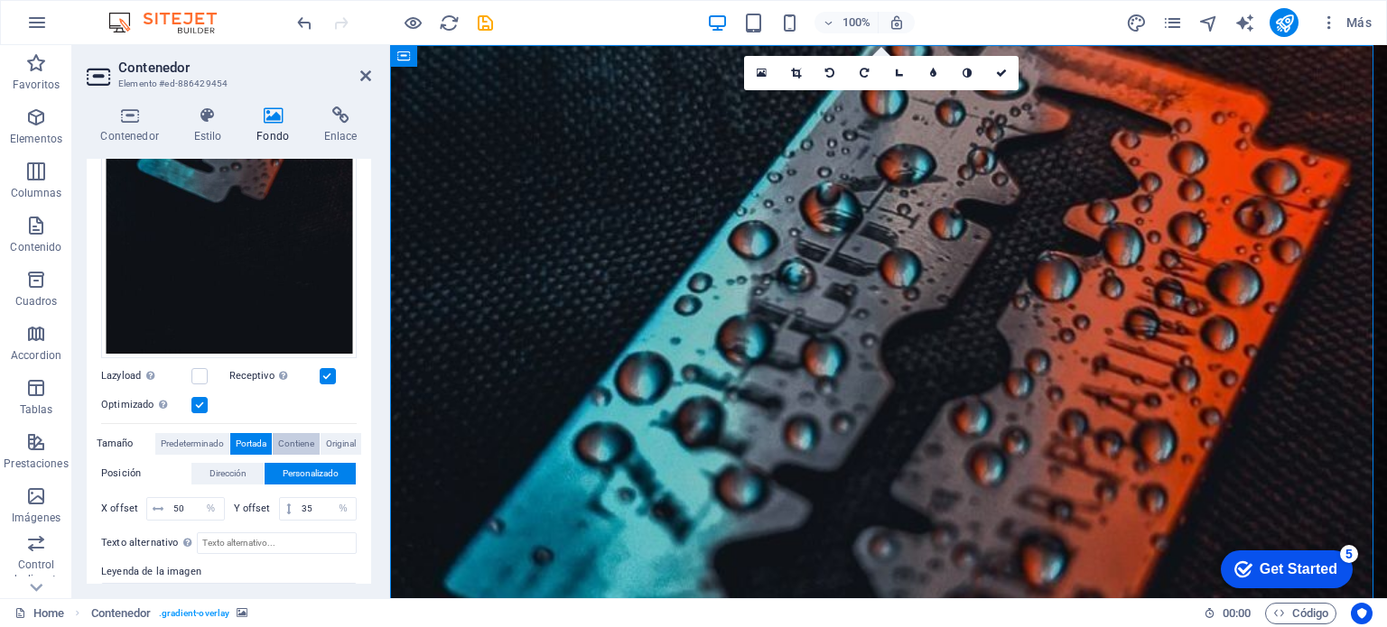
click at [301, 433] on span "Contiene" at bounding box center [296, 444] width 36 height 22
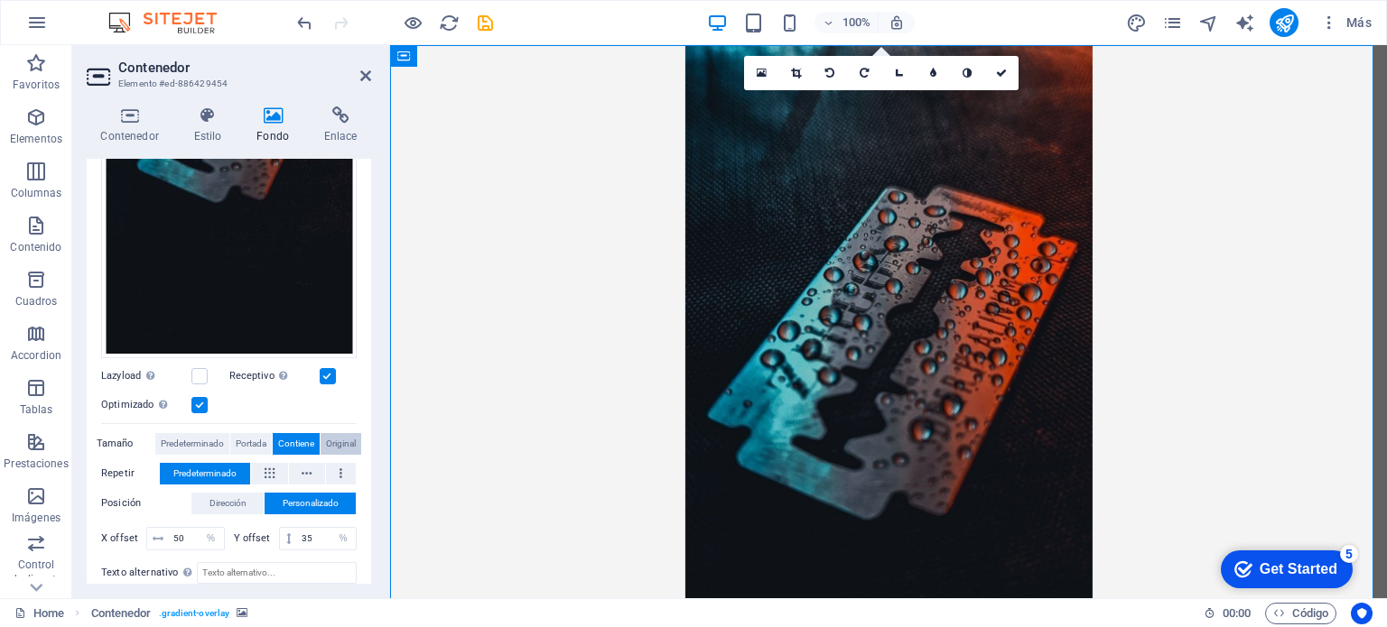
click at [350, 437] on span "Original" at bounding box center [341, 444] width 30 height 22
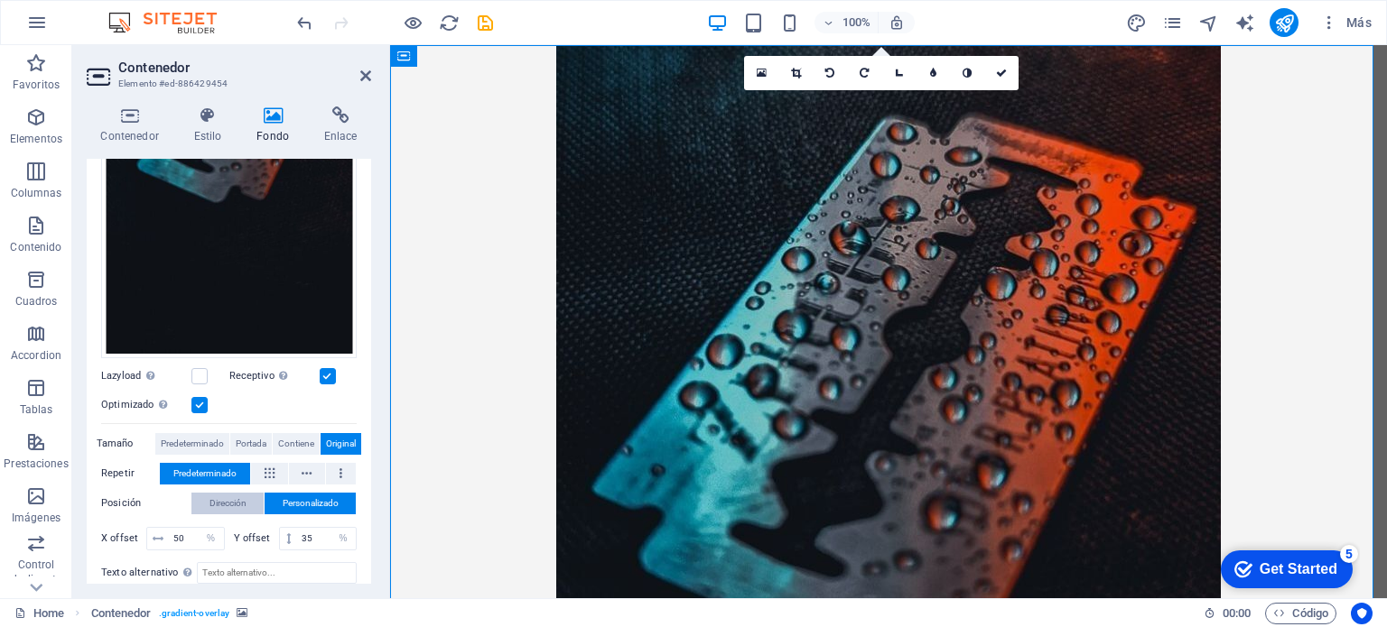
click at [226, 499] on span "Dirección" at bounding box center [227, 504] width 37 height 22
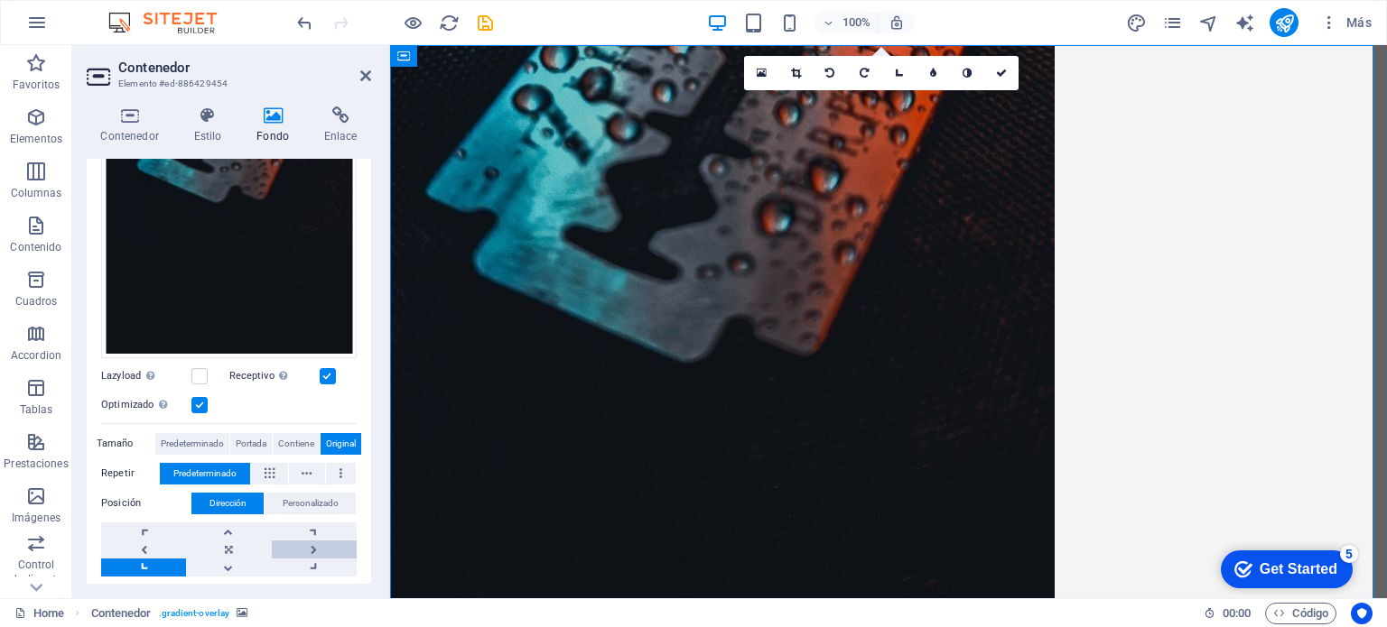
click at [314, 541] on link at bounding box center [314, 550] width 85 height 18
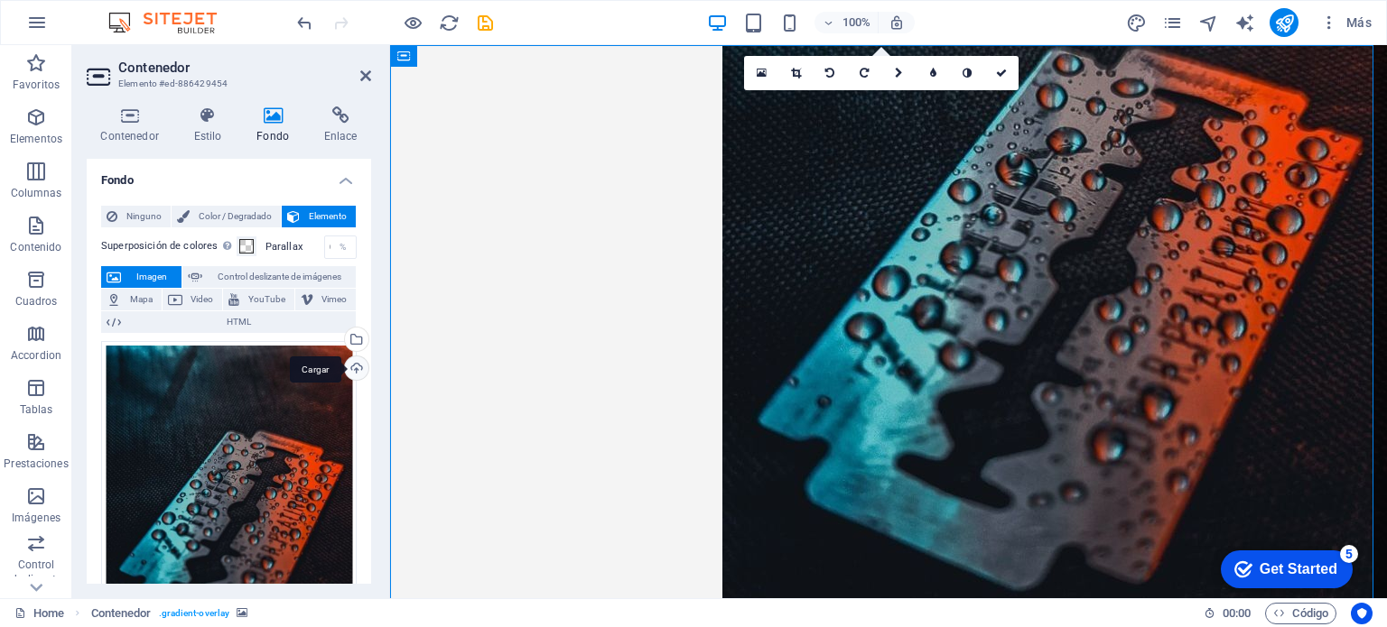
click at [350, 375] on div "Cargar" at bounding box center [354, 370] width 27 height 27
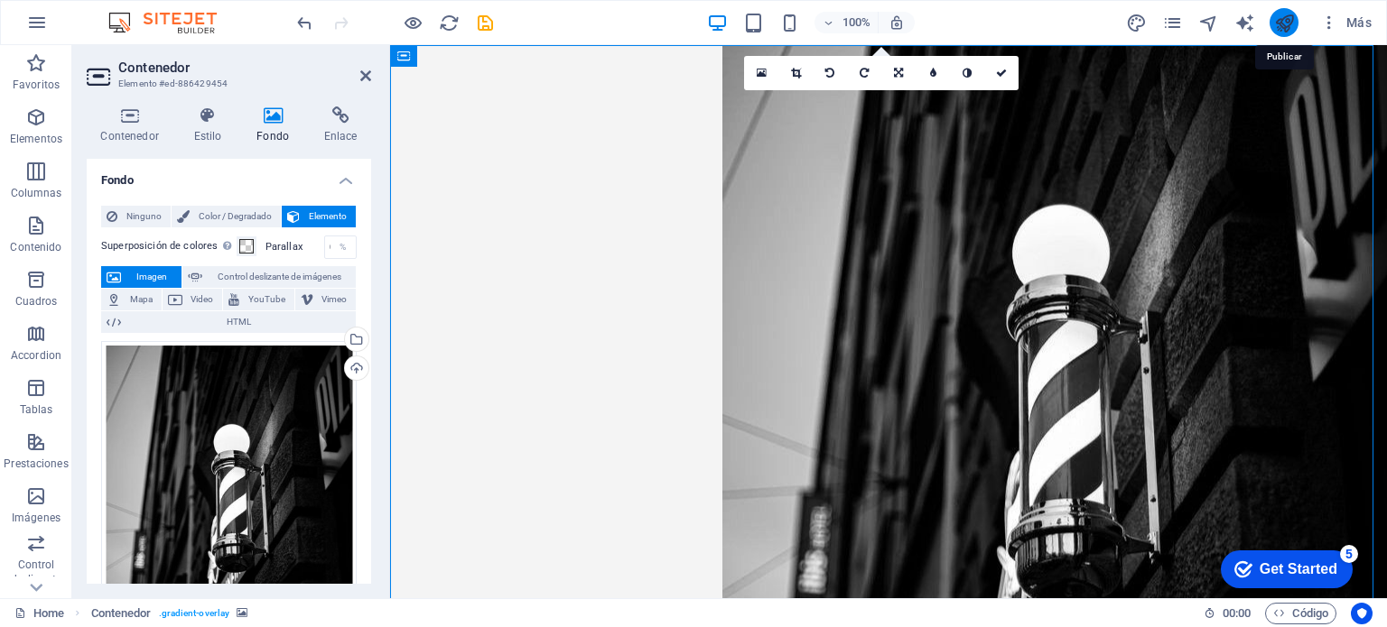
click at [1277, 24] on icon "publish" at bounding box center [1284, 23] width 21 height 21
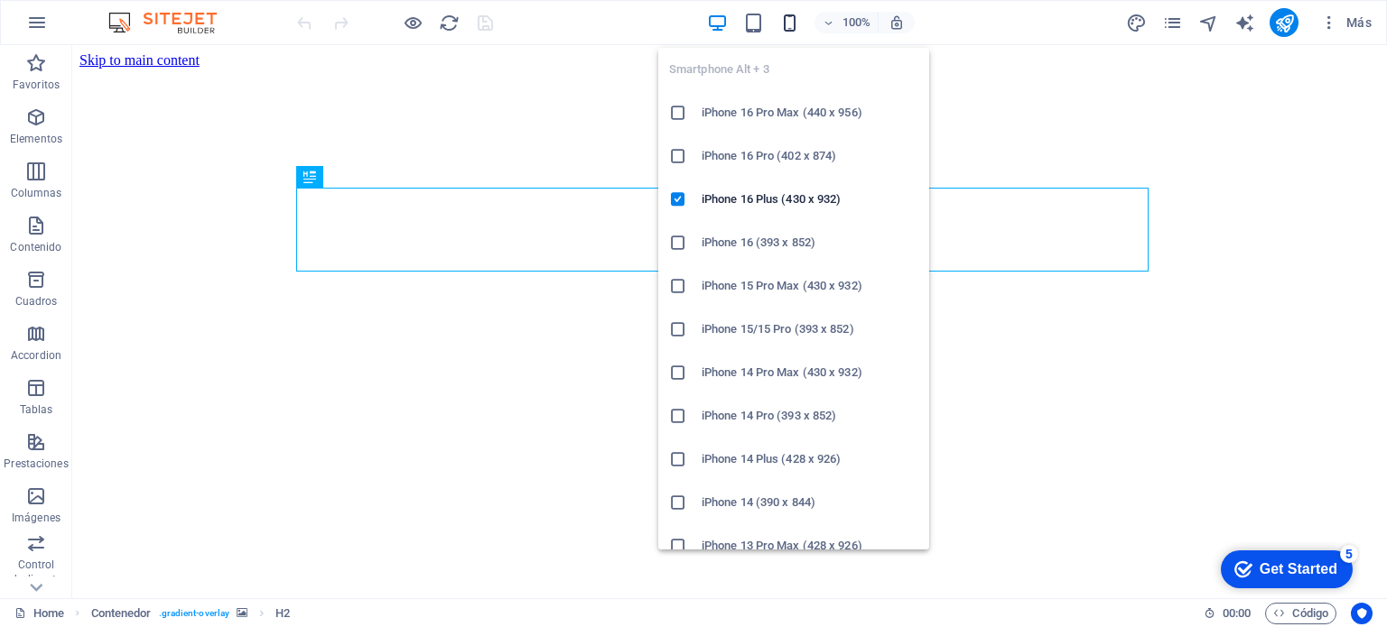
click at [794, 25] on icon "button" at bounding box center [789, 23] width 21 height 21
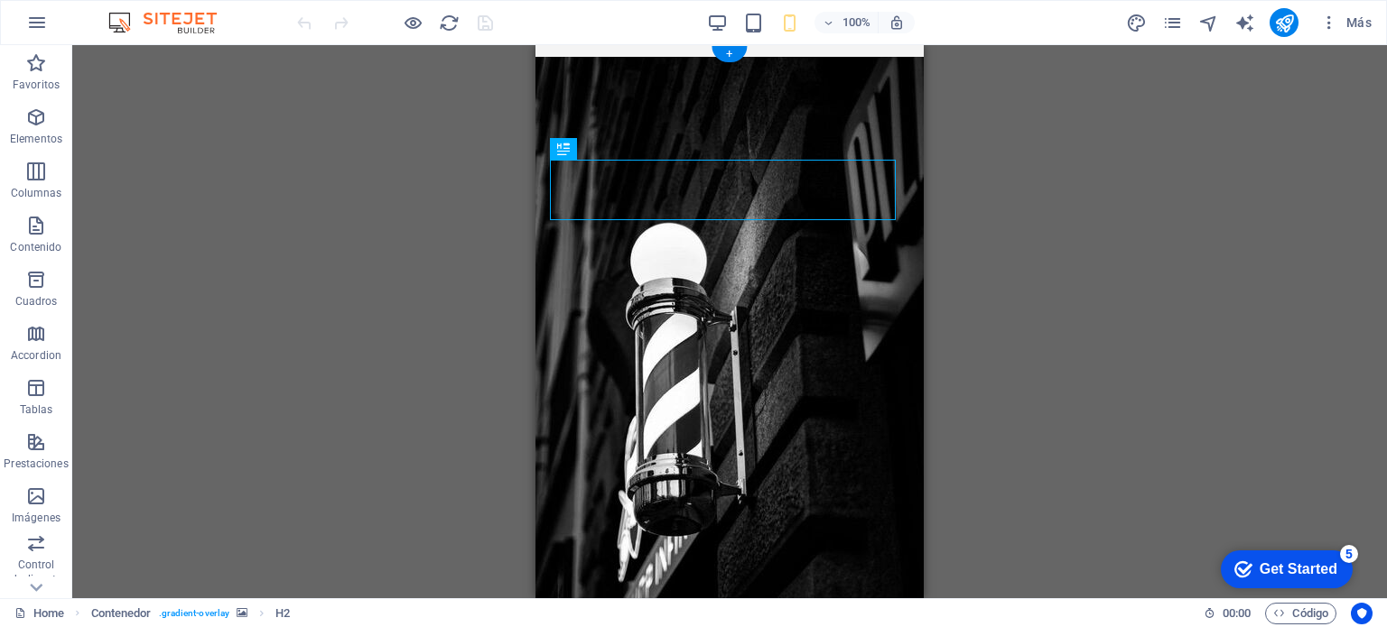
click at [905, 335] on figure at bounding box center [729, 381] width 388 height 673
select select "header"
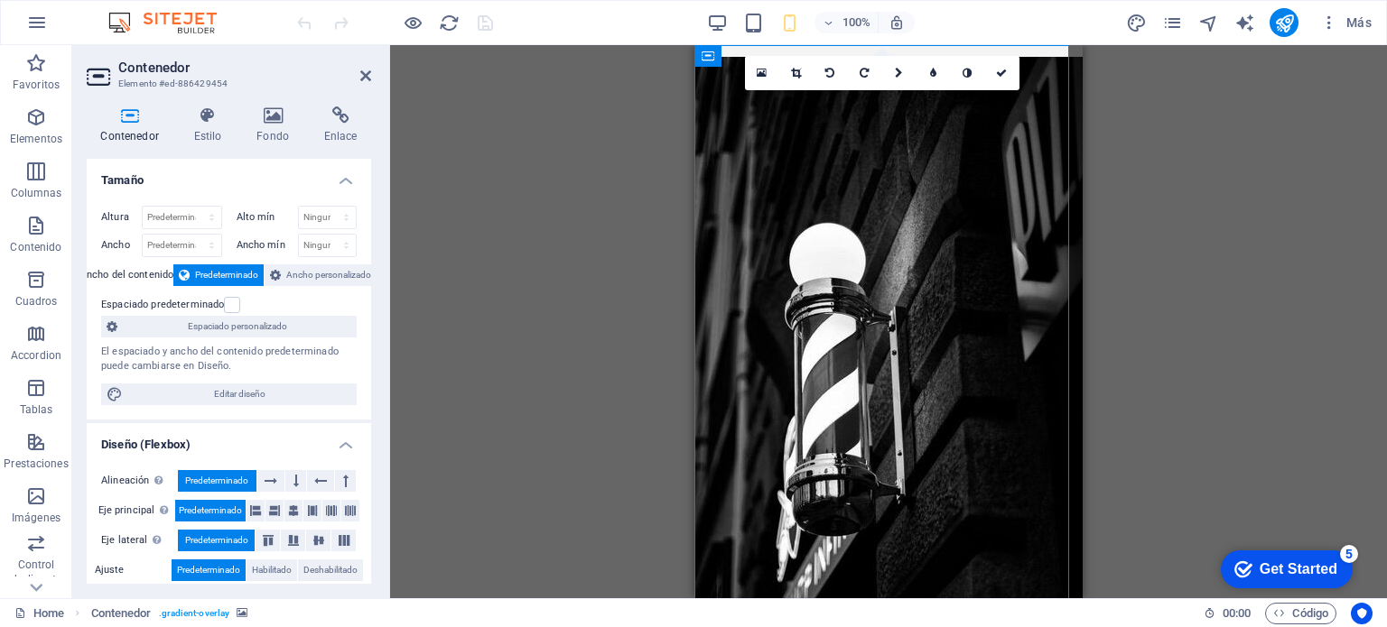
drag, startPoint x: 371, startPoint y: 327, endPoint x: 370, endPoint y: 343, distance: 16.3
click at [370, 343] on div "Contenedor Estilo Fondo Enlace Tamaño Altura Predeterminado px rem % vh vw Alto…" at bounding box center [228, 345] width 313 height 506
click at [281, 126] on h4 "Fondo" at bounding box center [277, 126] width 68 height 38
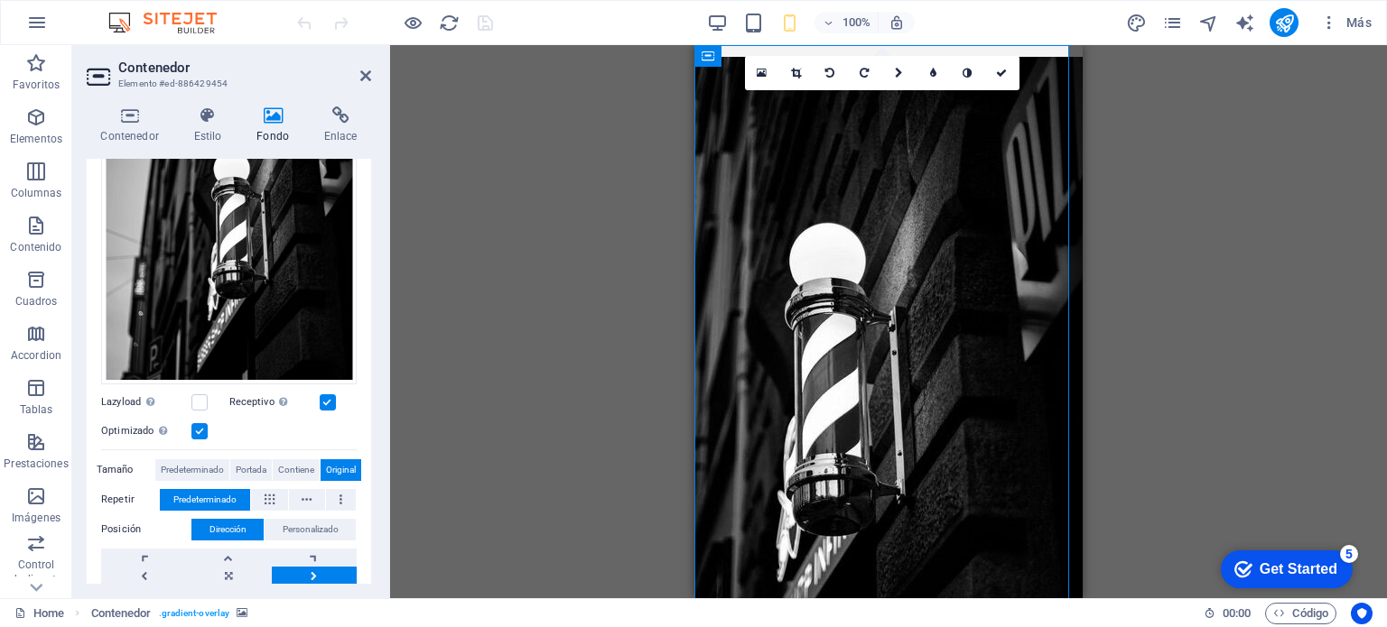
scroll to position [274, 0]
click at [310, 552] on link at bounding box center [314, 557] width 85 height 18
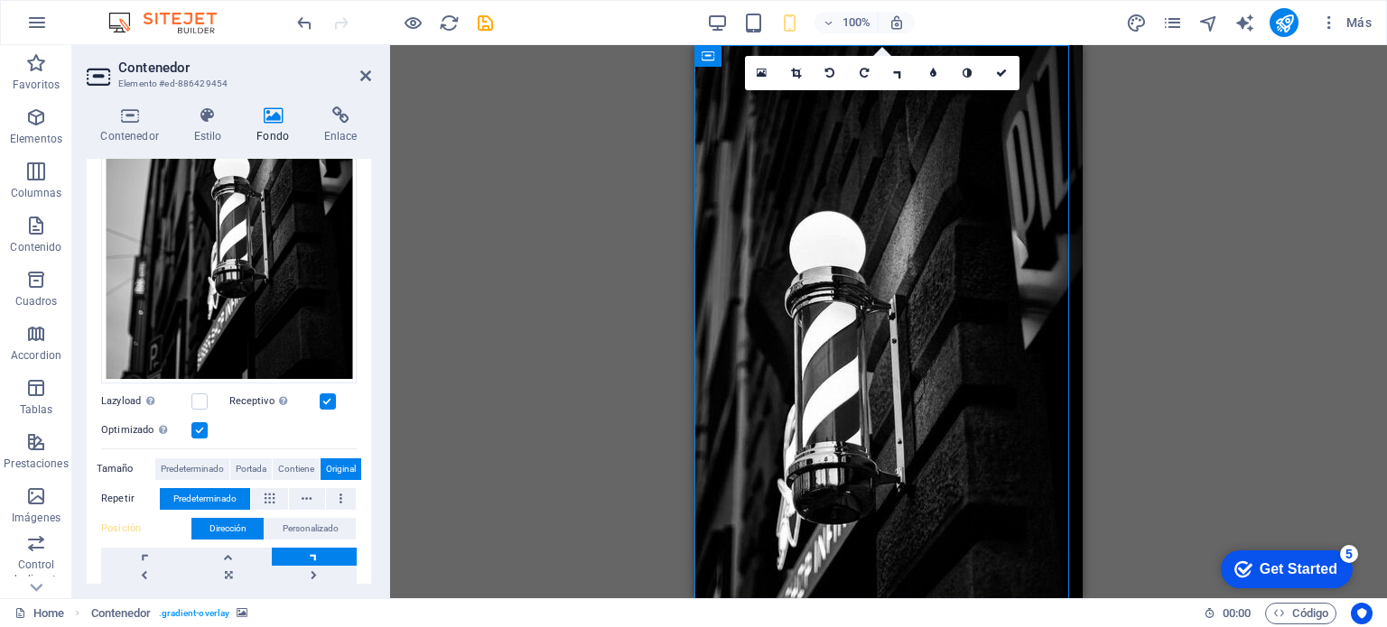
click at [310, 552] on link at bounding box center [314, 557] width 85 height 18
click at [318, 566] on link at bounding box center [314, 575] width 85 height 18
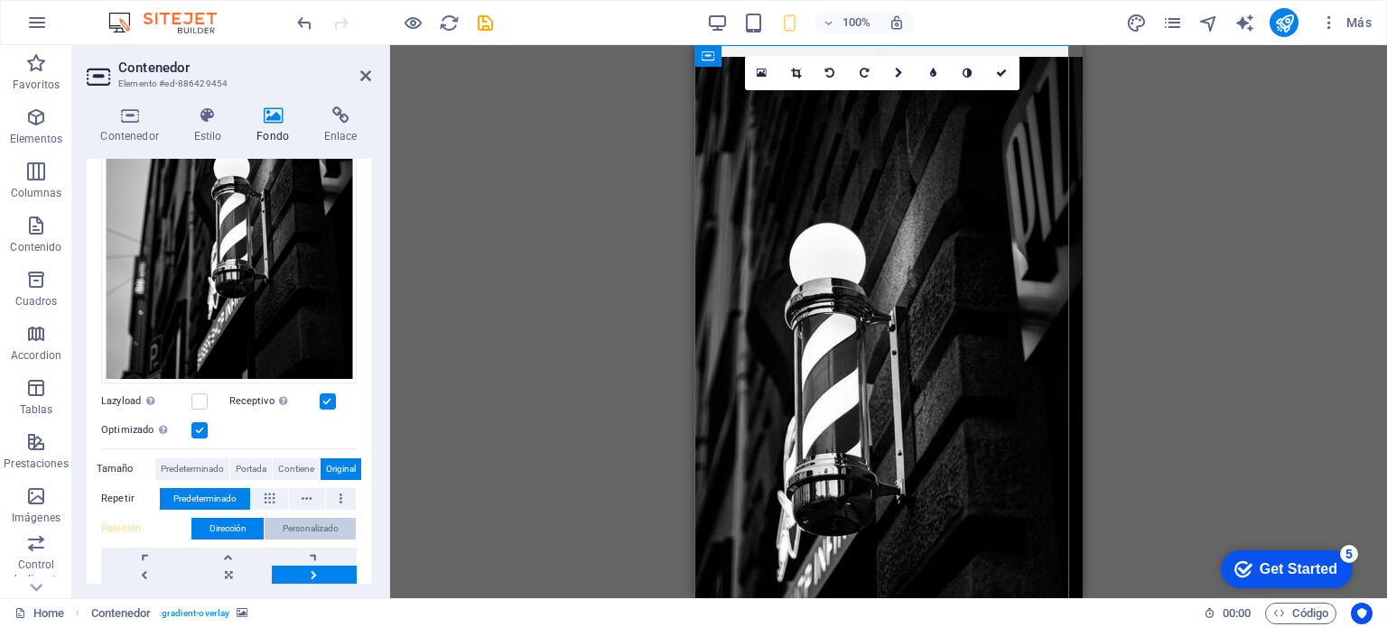
click at [326, 525] on span "Personalizado" at bounding box center [311, 529] width 56 height 22
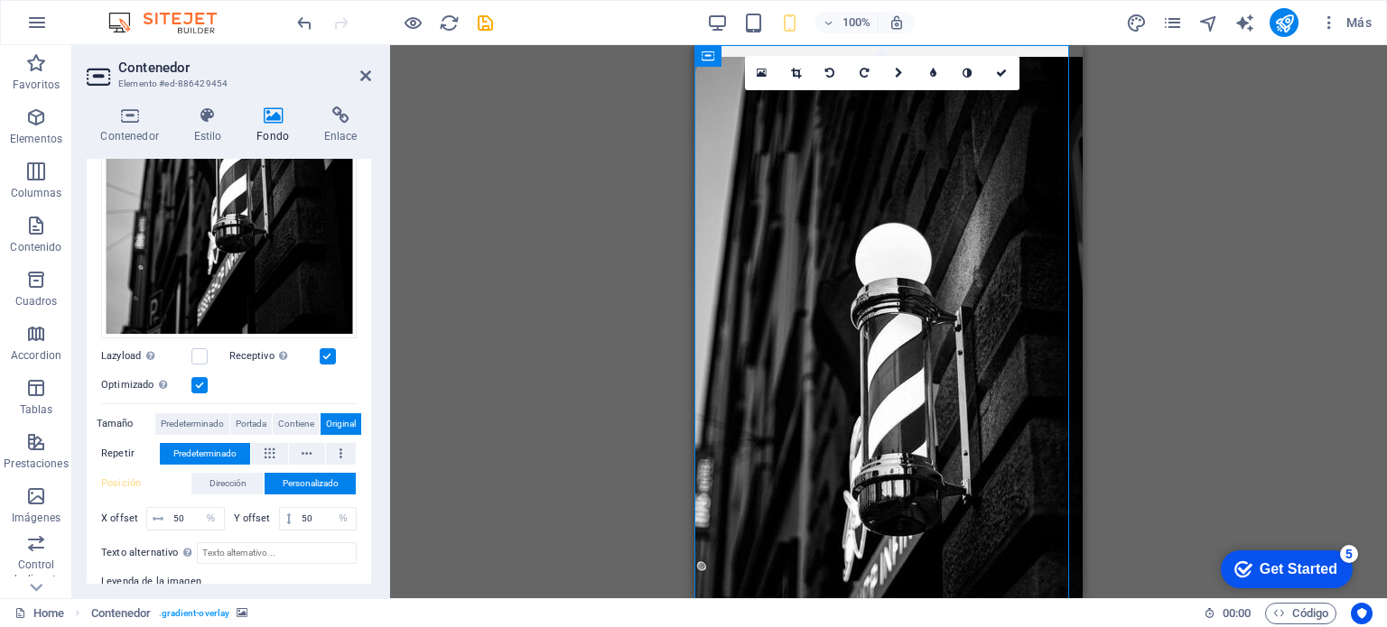
scroll to position [325, 0]
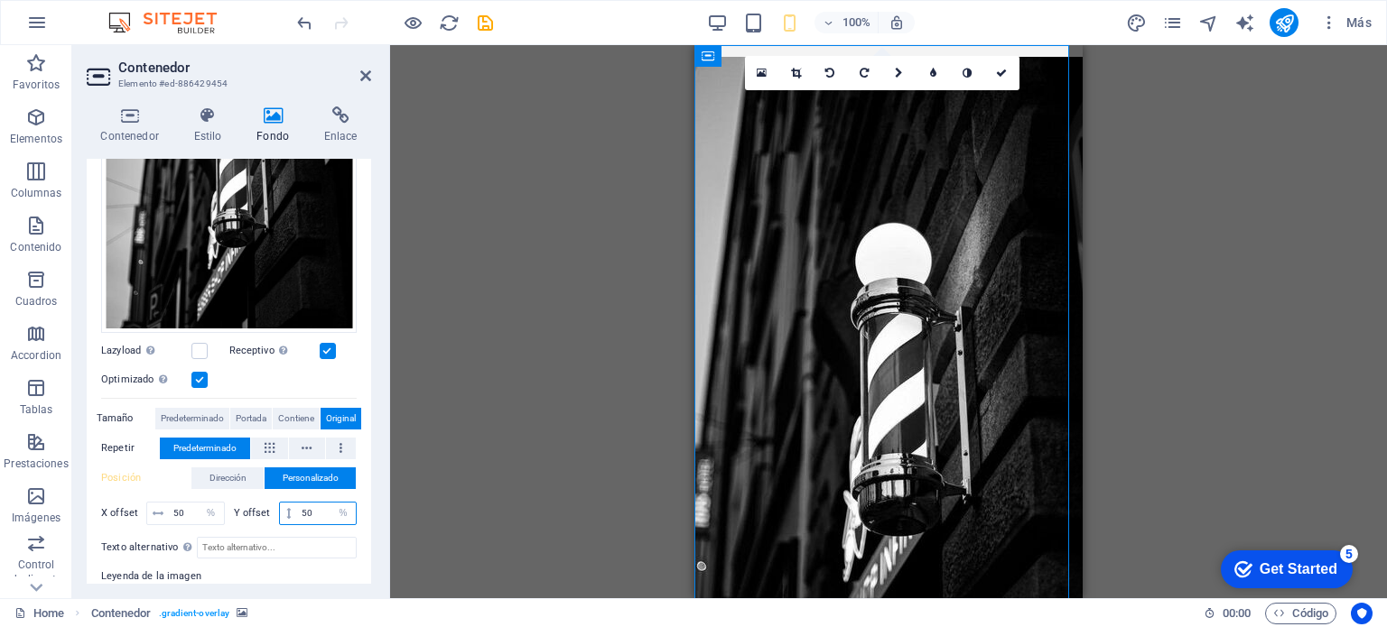
click at [311, 515] on input "50" at bounding box center [326, 514] width 59 height 22
type input "60"
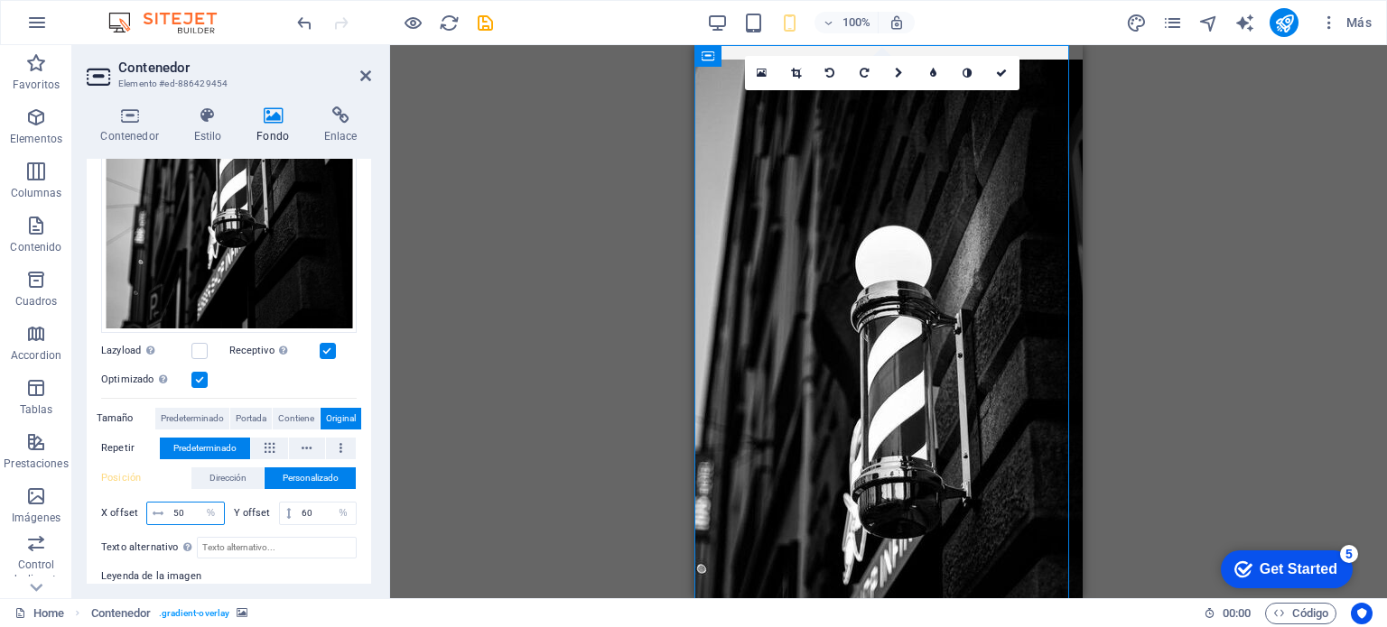
click at [188, 505] on input "50" at bounding box center [196, 514] width 55 height 22
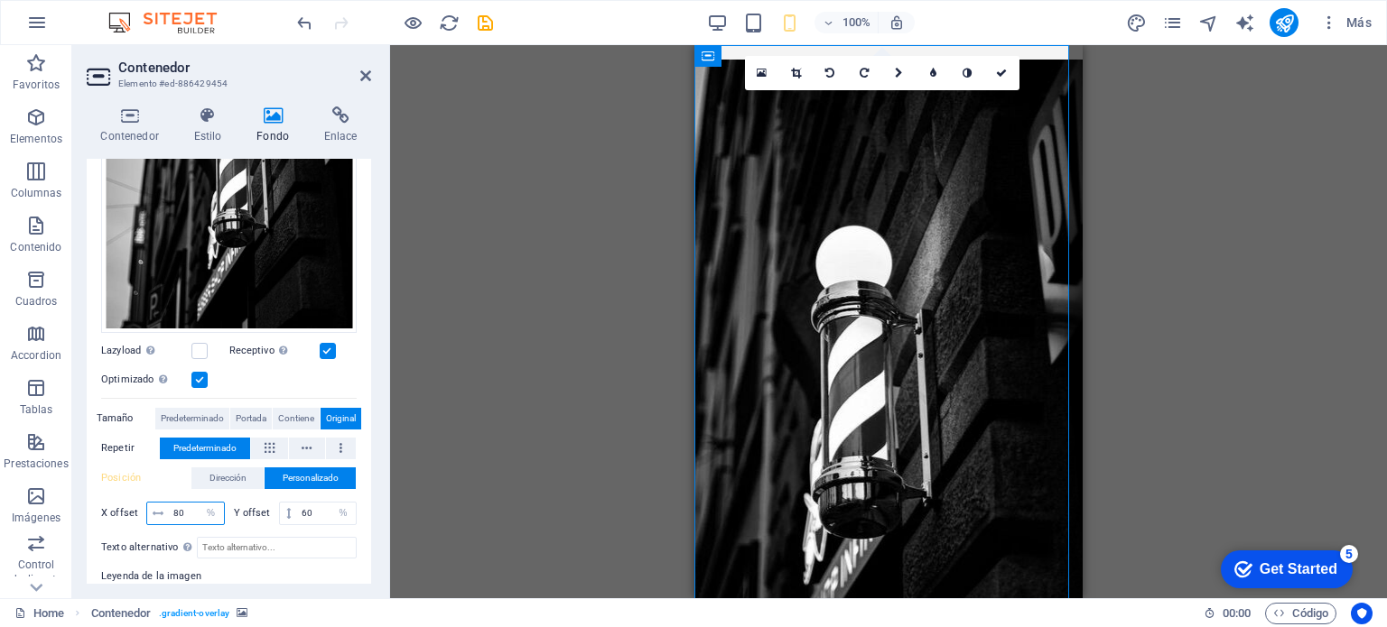
click at [191, 505] on input "80" at bounding box center [196, 514] width 55 height 22
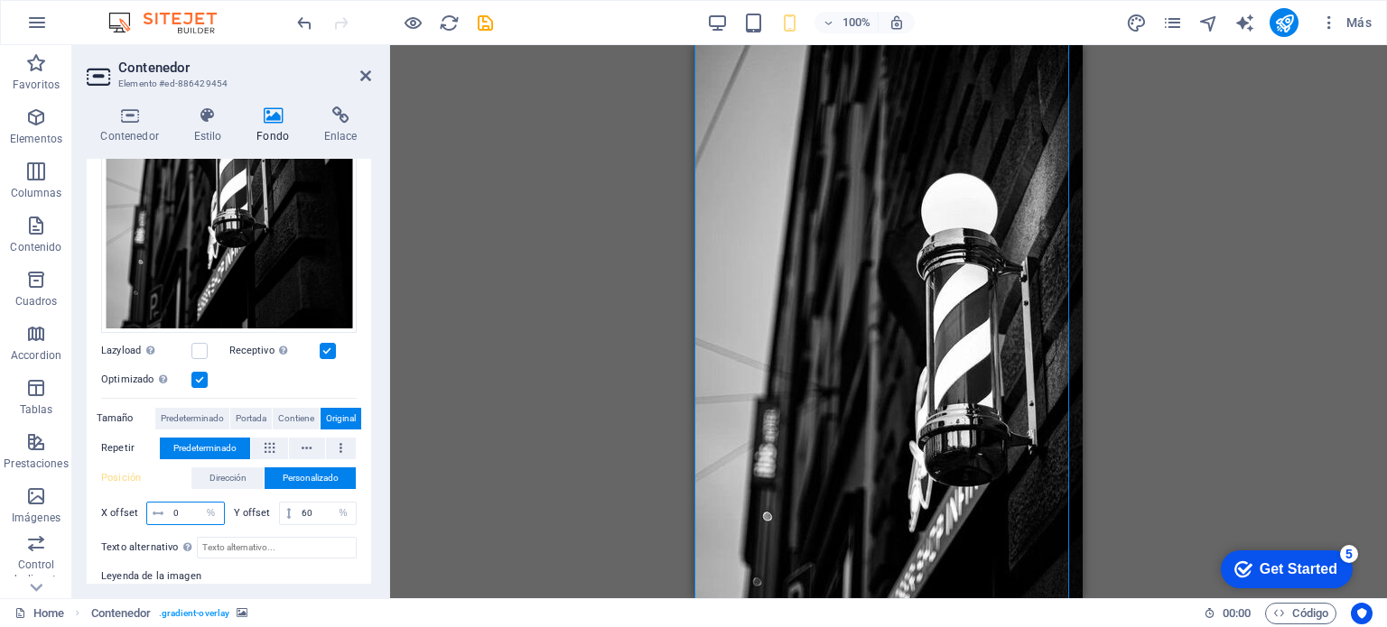
scroll to position [0, 0]
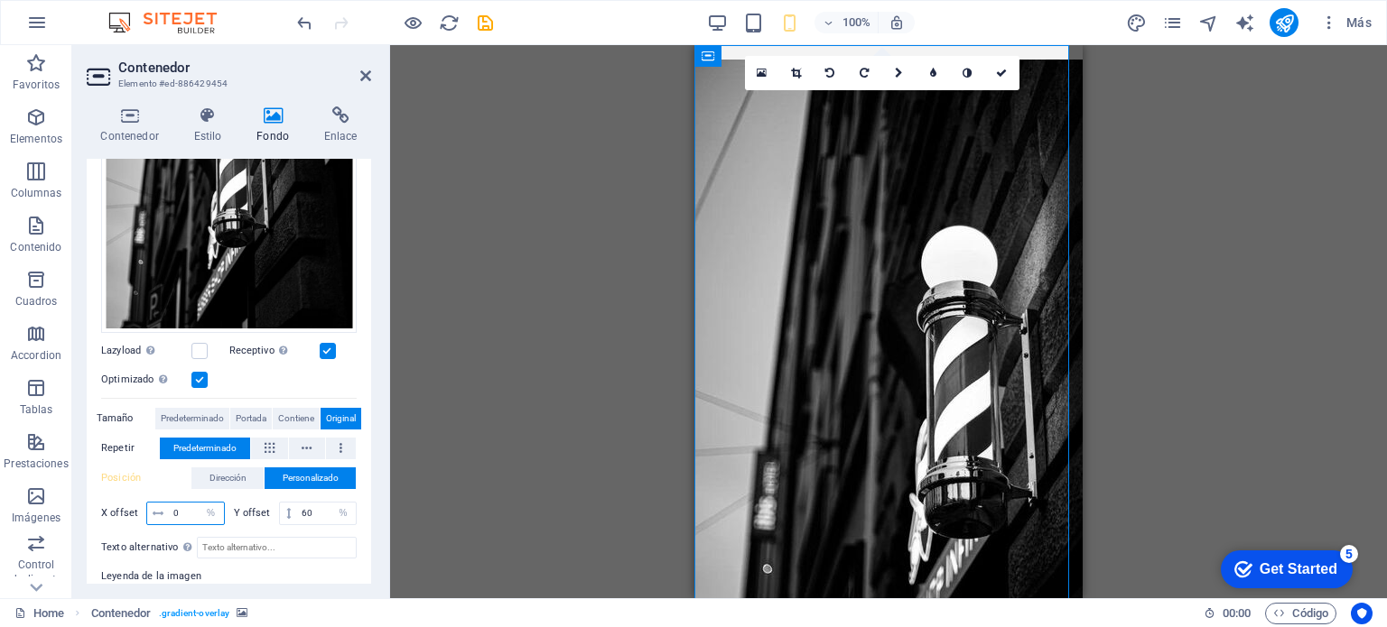
drag, startPoint x: 1082, startPoint y: 109, endPoint x: 1778, endPoint y: 154, distance: 697.5
type input "0"
click at [320, 509] on input "60" at bounding box center [326, 514] width 59 height 22
type input "0"
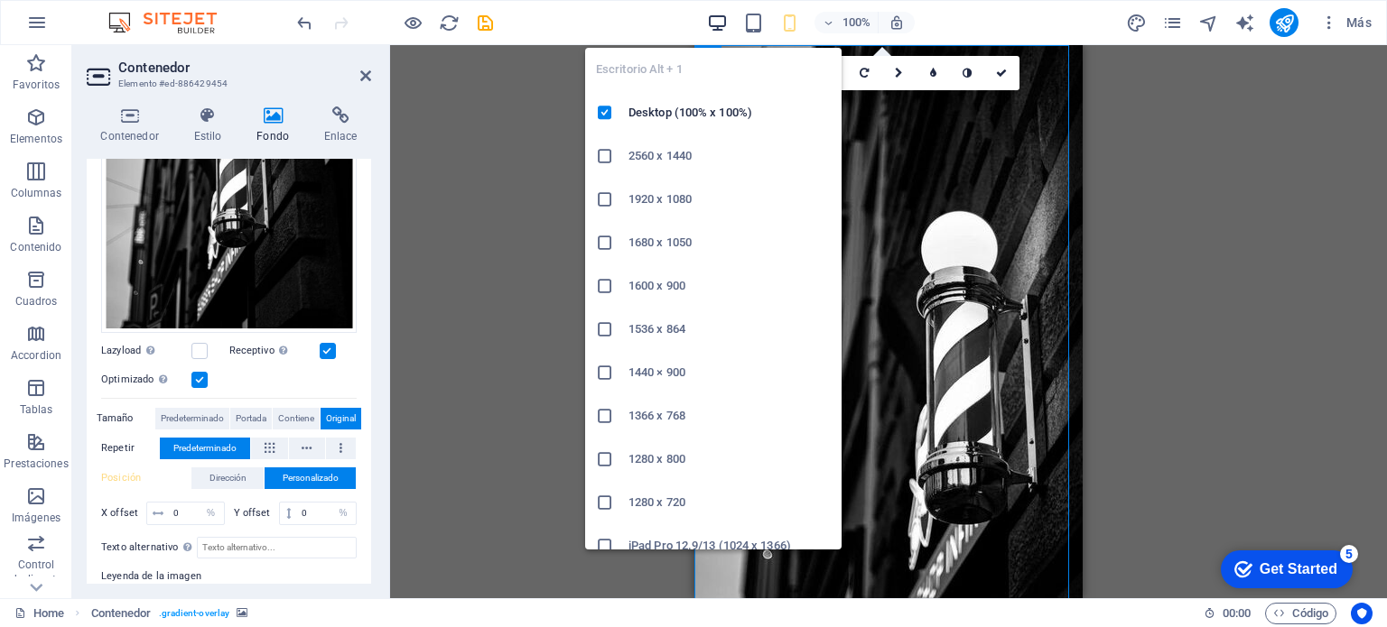
click at [717, 14] on icon "button" at bounding box center [717, 23] width 21 height 21
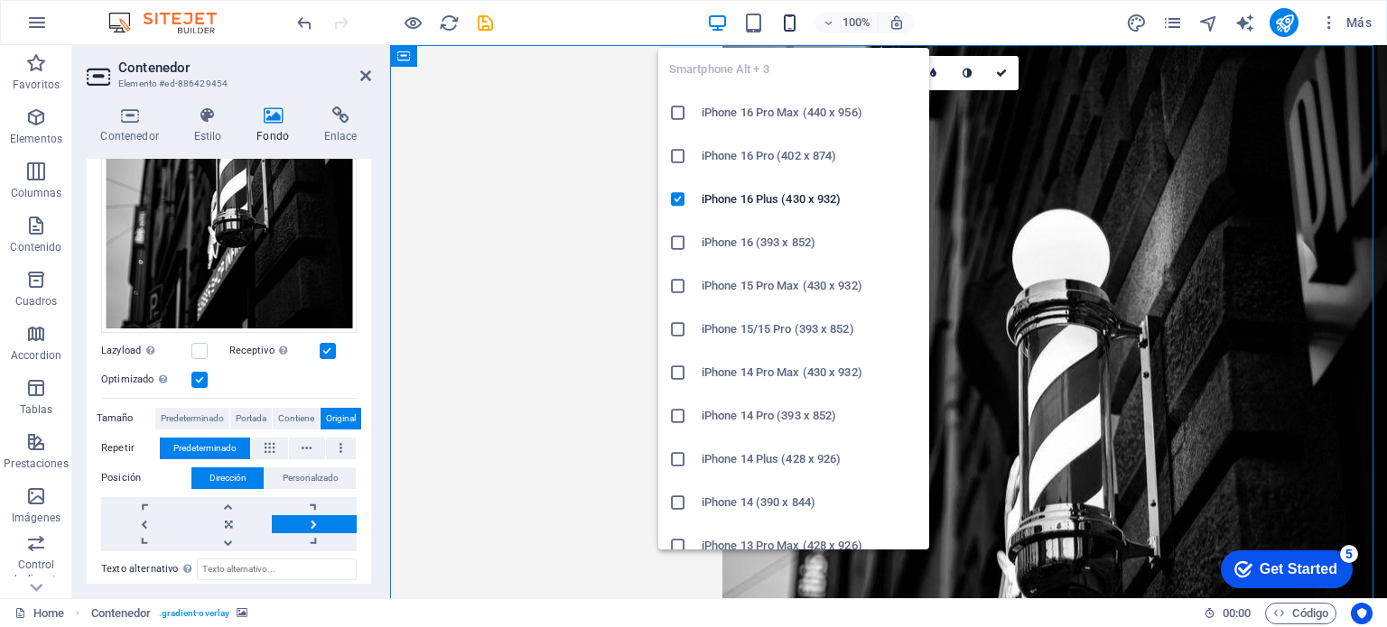
click at [792, 14] on icon "button" at bounding box center [789, 23] width 21 height 21
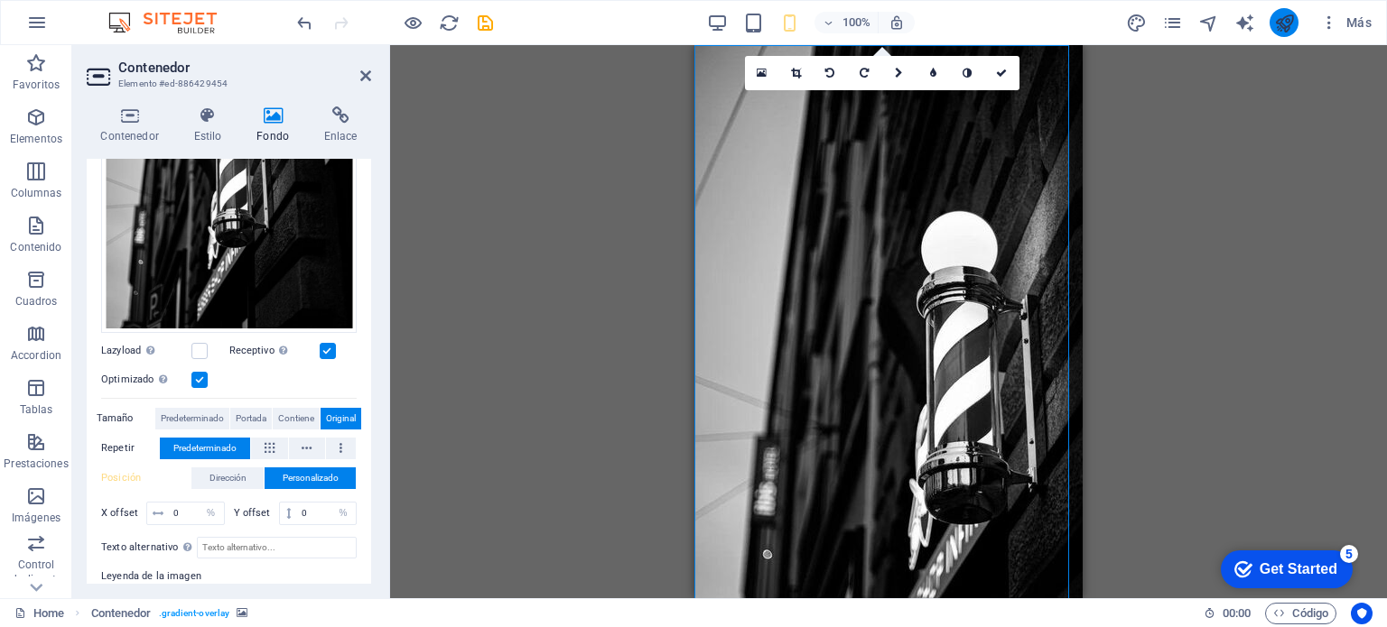
click at [1272, 24] on button "publish" at bounding box center [1283, 22] width 29 height 29
